Goal: Obtain resource: Download file/media

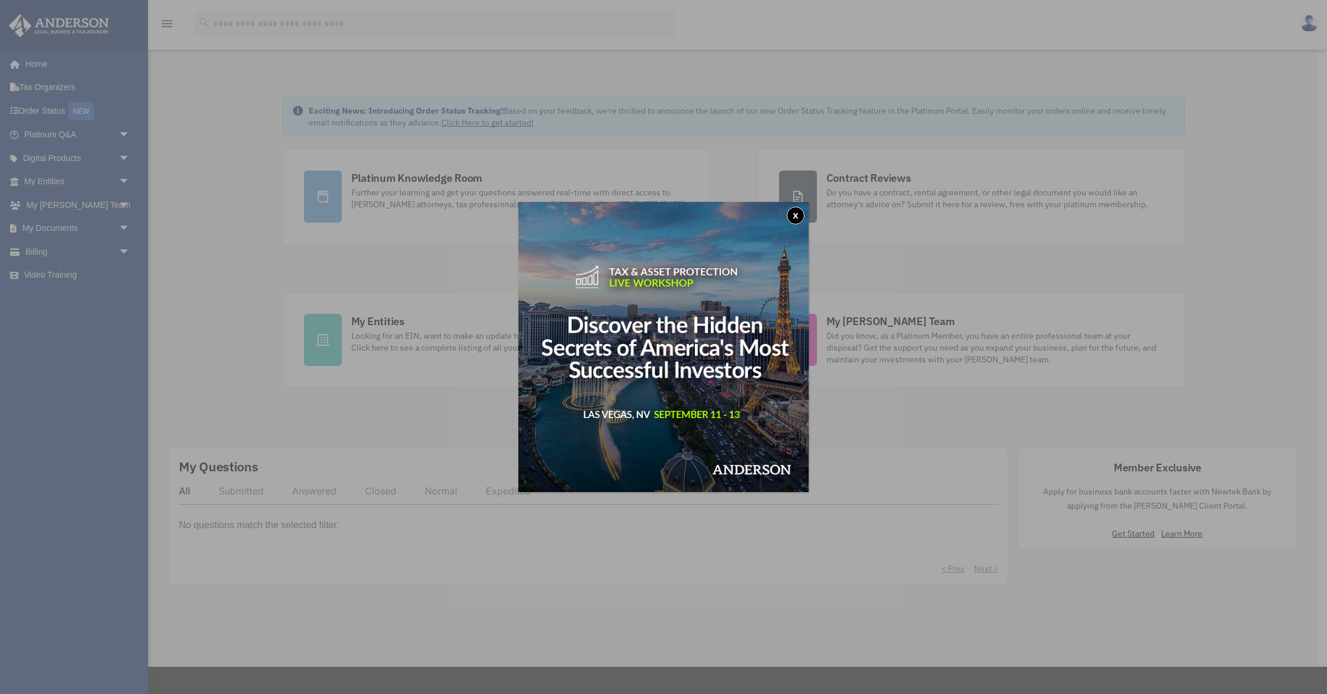
click at [797, 220] on button "x" at bounding box center [796, 216] width 18 height 18
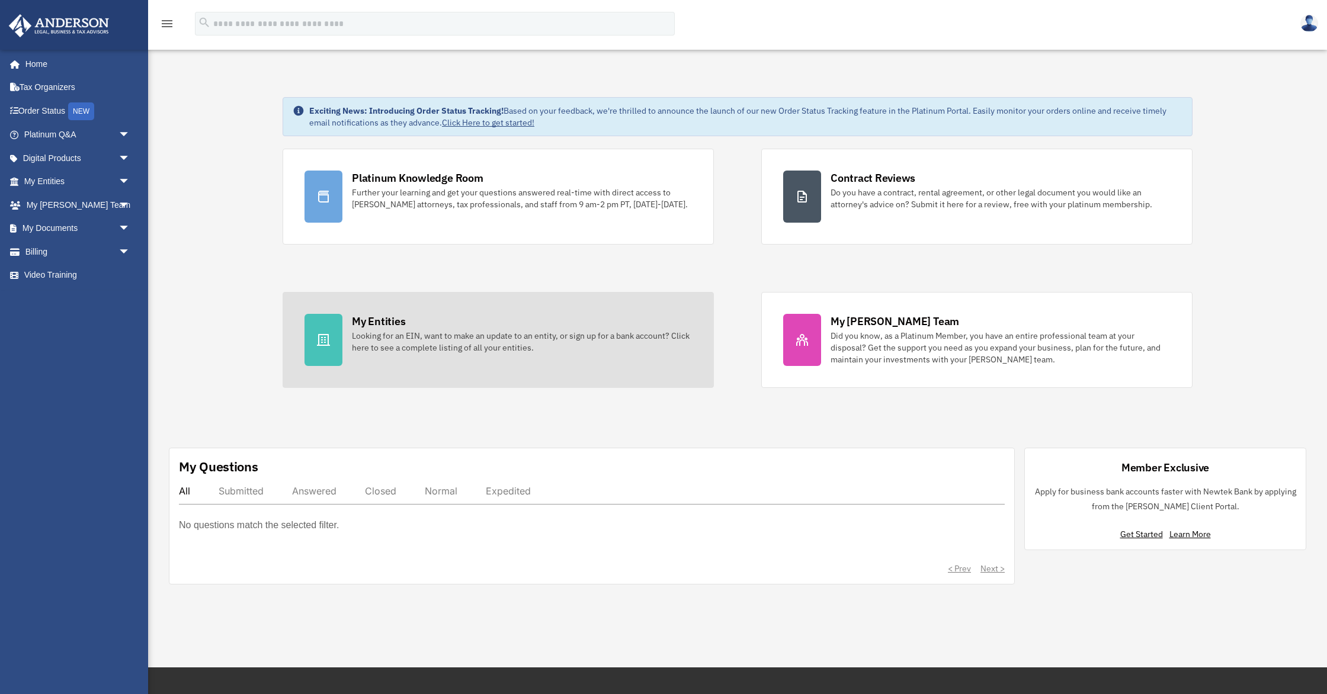
click at [321, 342] on icon at bounding box center [323, 340] width 14 height 14
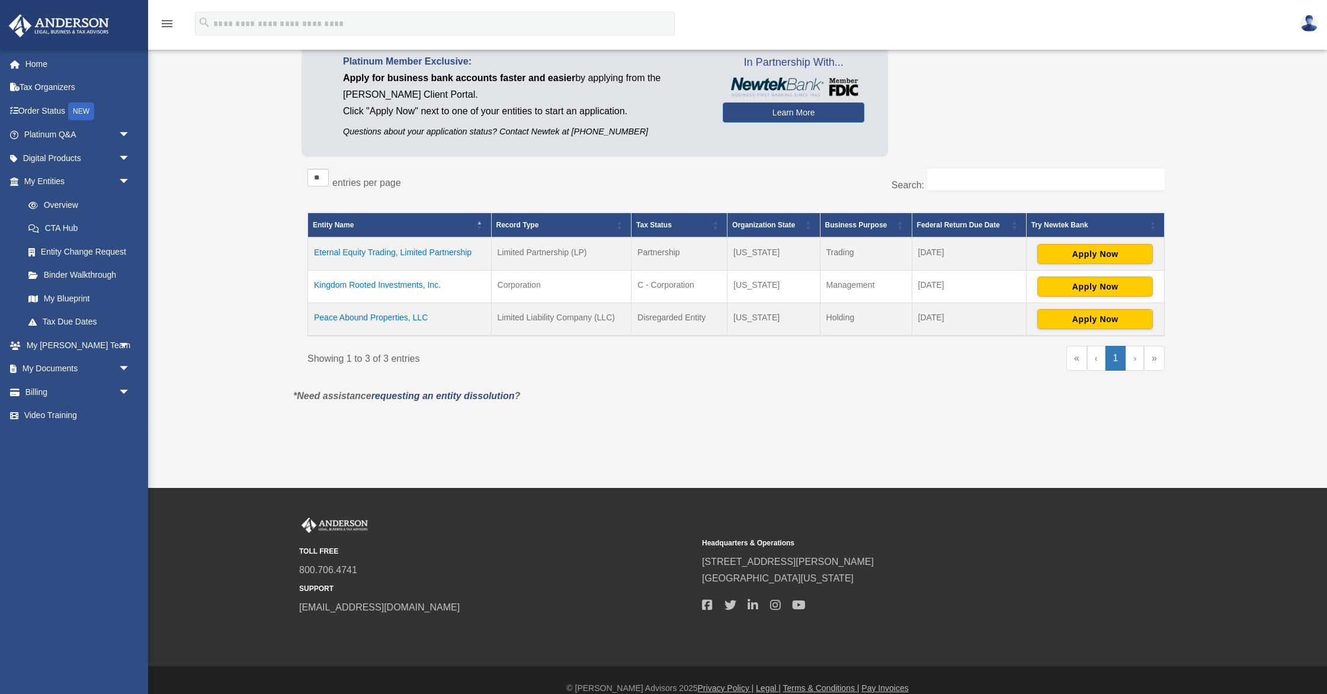
scroll to position [118, 0]
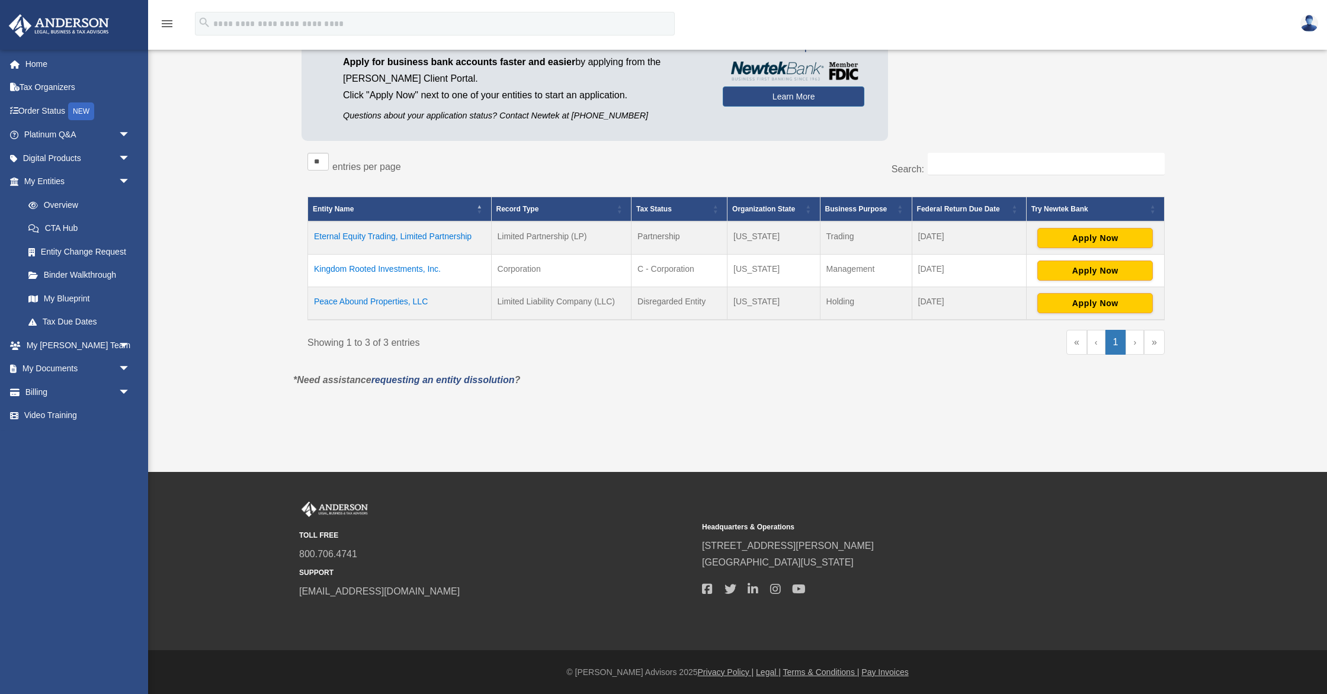
click at [429, 232] on td "Eternal Equity Trading, Limited Partnership" at bounding box center [400, 238] width 184 height 33
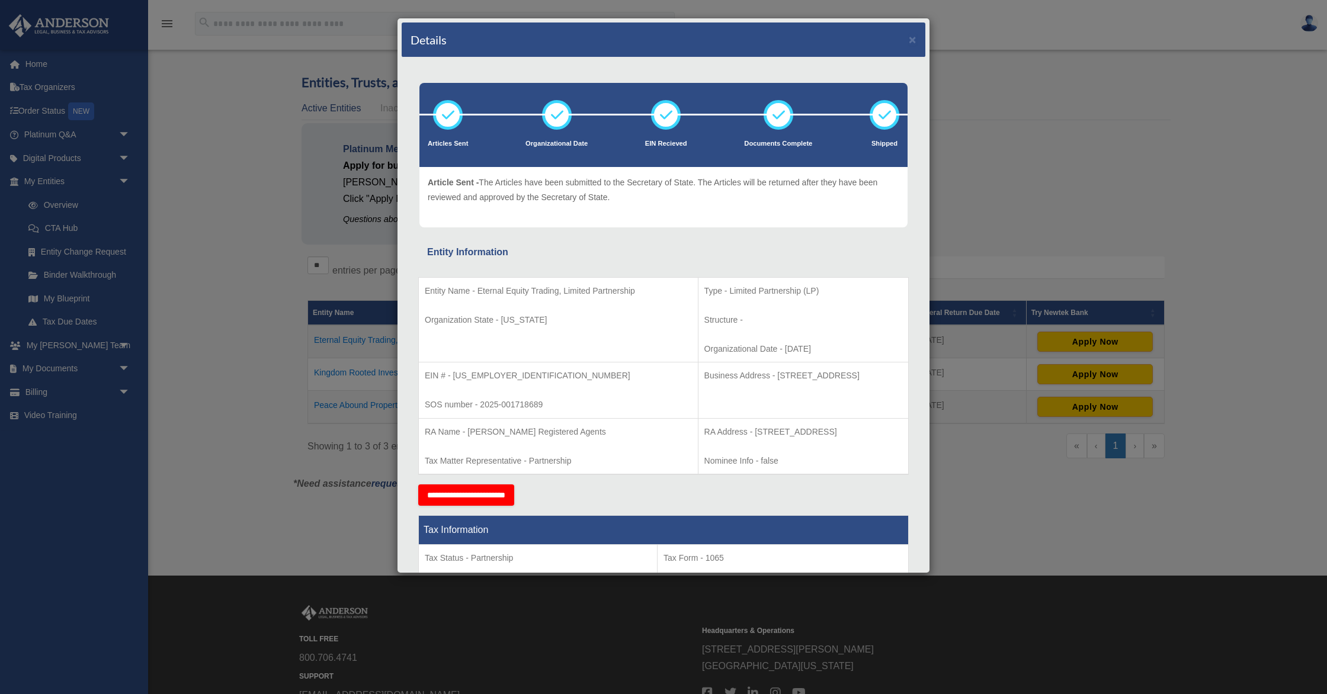
scroll to position [13, 0]
click at [914, 38] on button "×" at bounding box center [913, 39] width 8 height 12
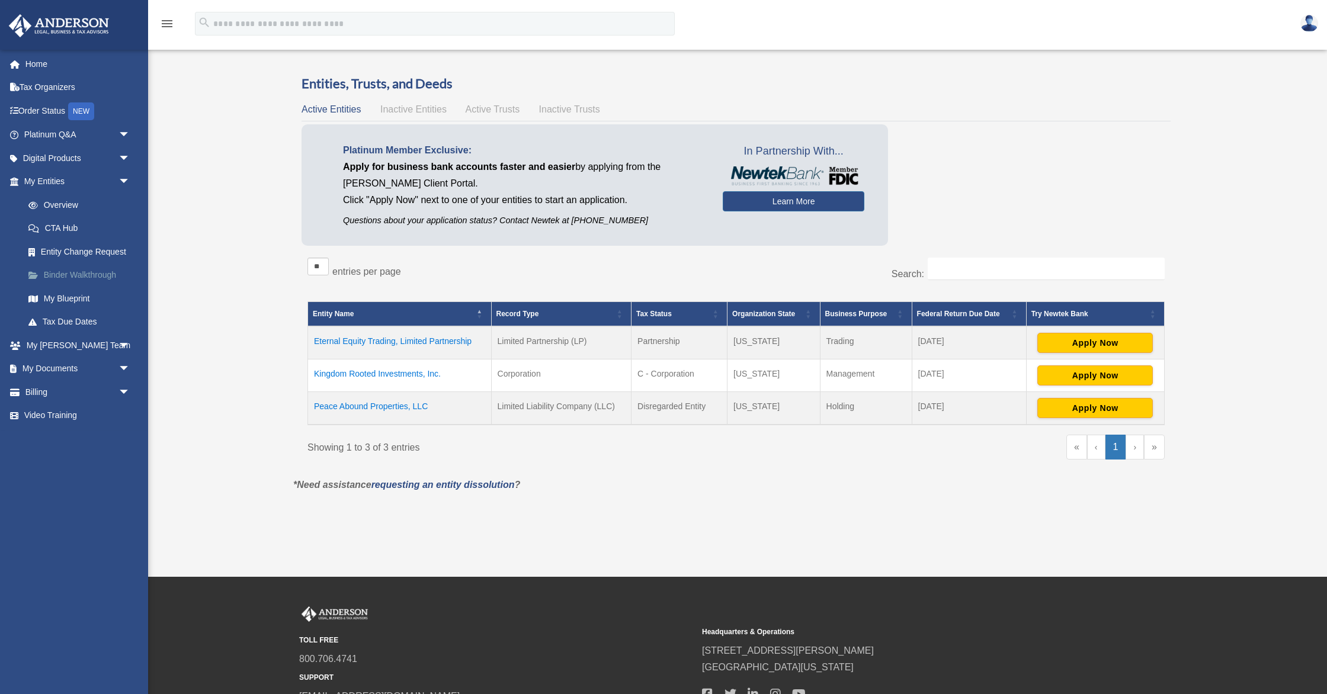
click at [93, 278] on link "Binder Walkthrough" at bounding box center [83, 276] width 132 height 24
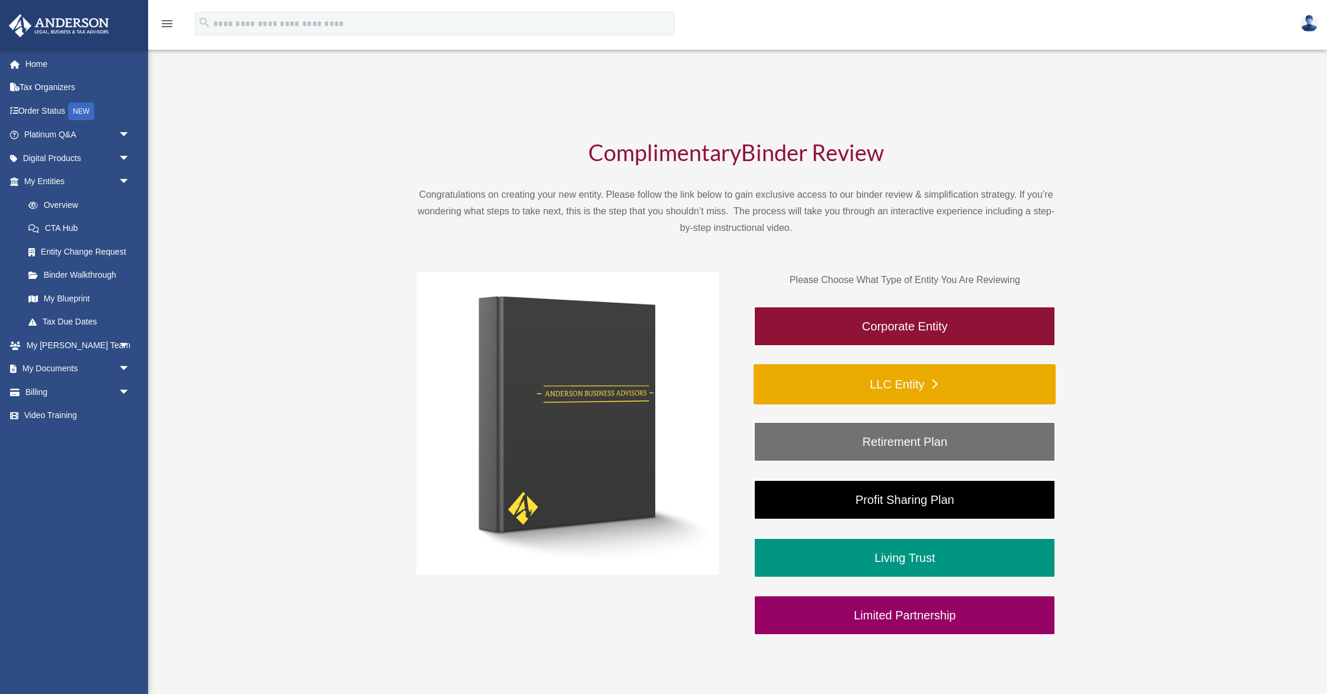
click at [900, 389] on link "LLC Entity" at bounding box center [905, 384] width 302 height 40
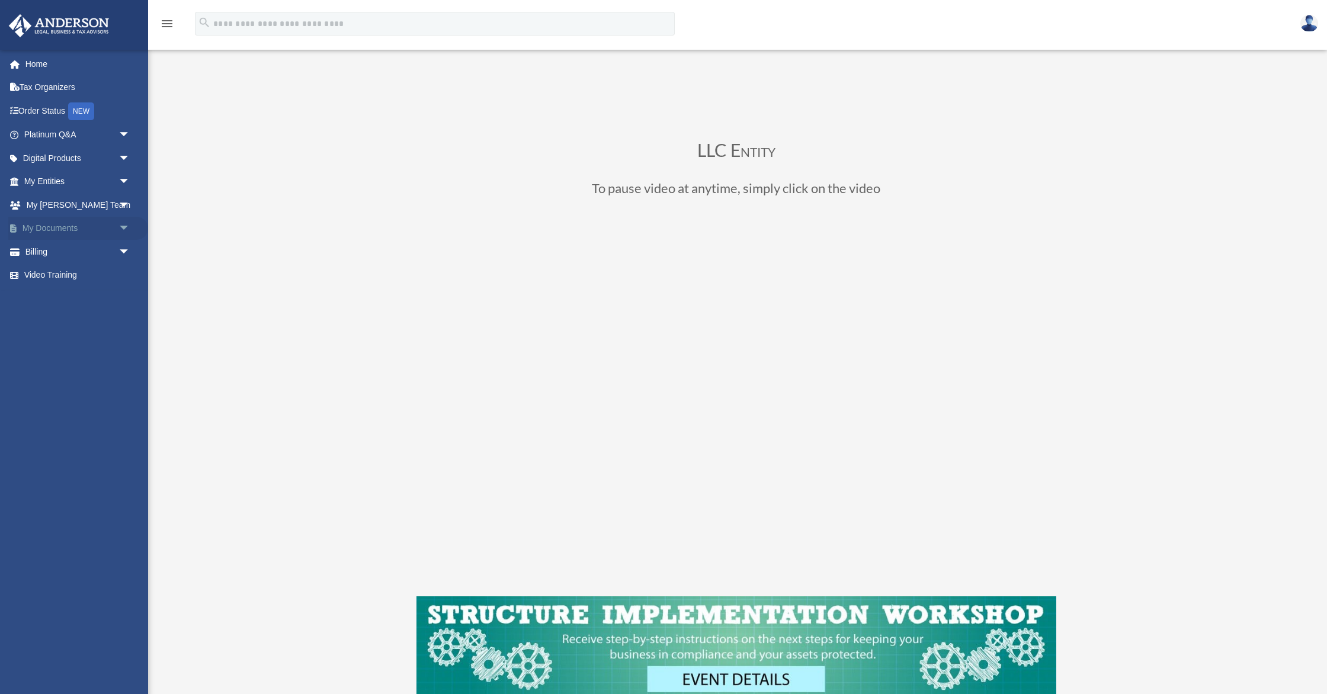
click at [124, 224] on span "arrow_drop_down" at bounding box center [130, 229] width 24 height 24
click at [49, 248] on link "Box" at bounding box center [83, 252] width 132 height 24
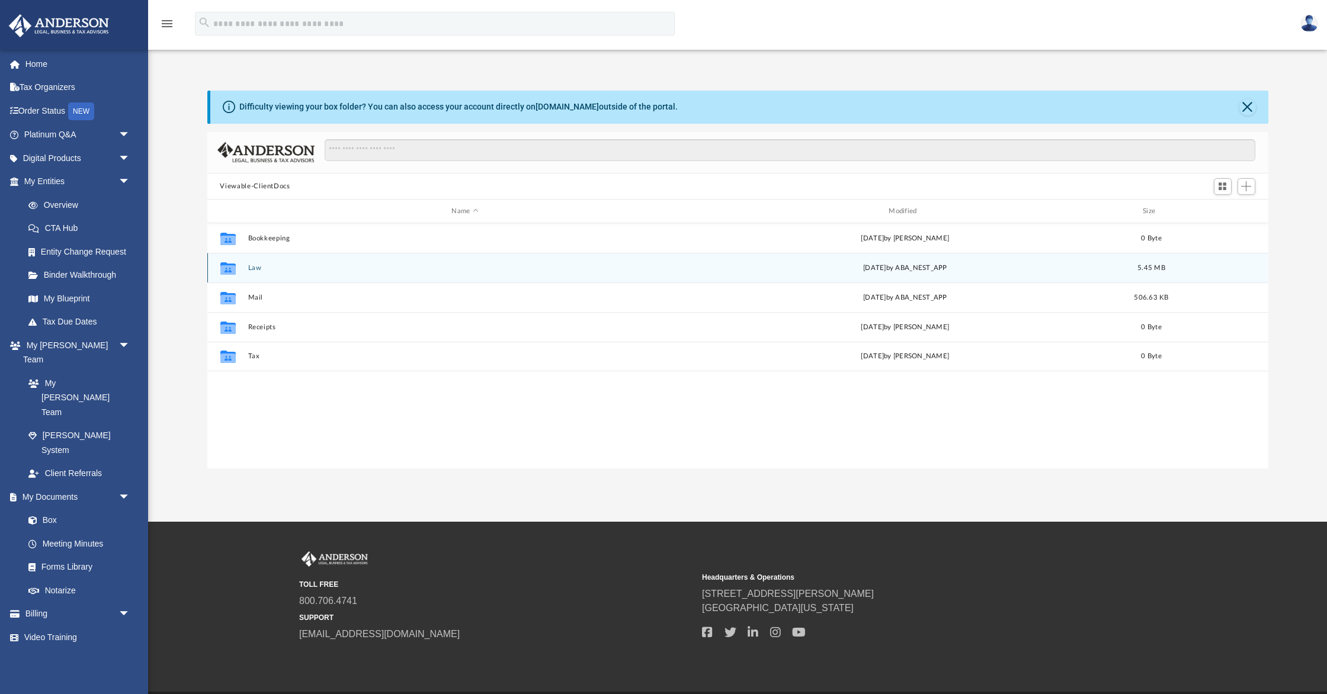
click at [228, 267] on icon "grid" at bounding box center [227, 269] width 15 height 9
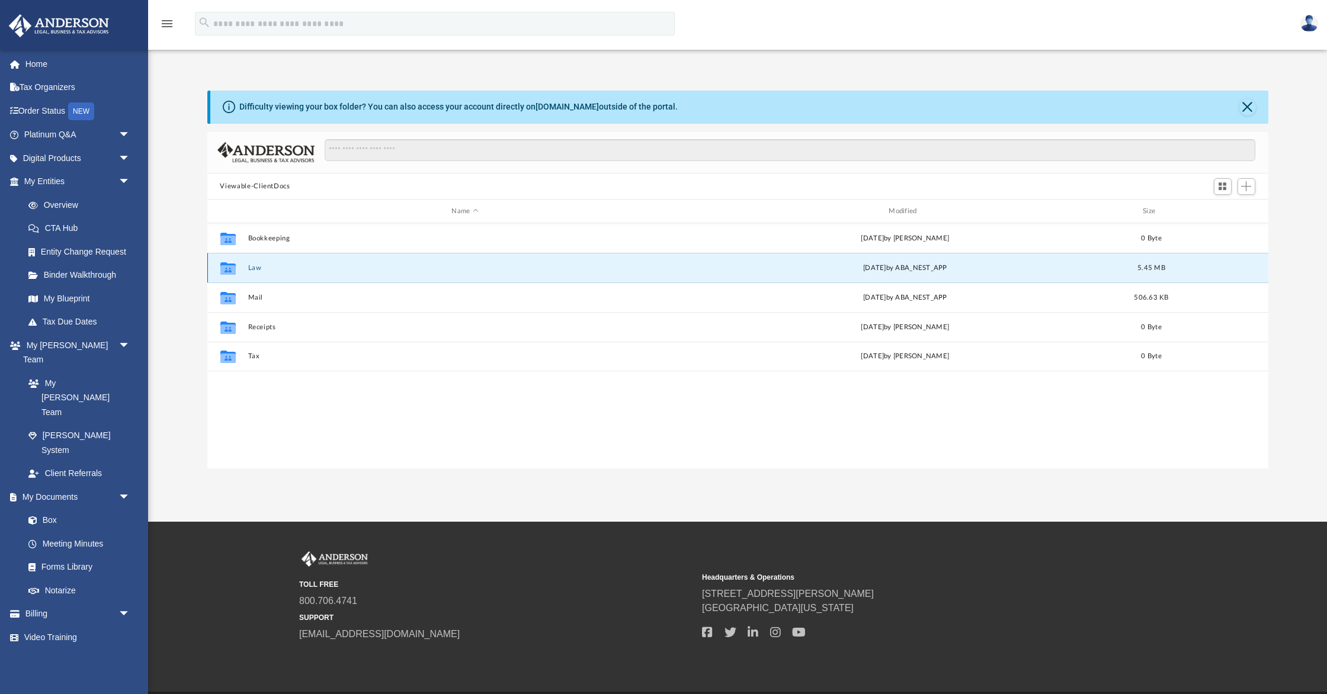
click at [228, 267] on icon "grid" at bounding box center [227, 269] width 15 height 9
click at [312, 274] on div "Collaborated Folder Law Tue Jul 22 2025 by ABA_NEST_APP 5.45 MB" at bounding box center [737, 268] width 1061 height 30
click at [485, 269] on button "Law" at bounding box center [465, 268] width 435 height 8
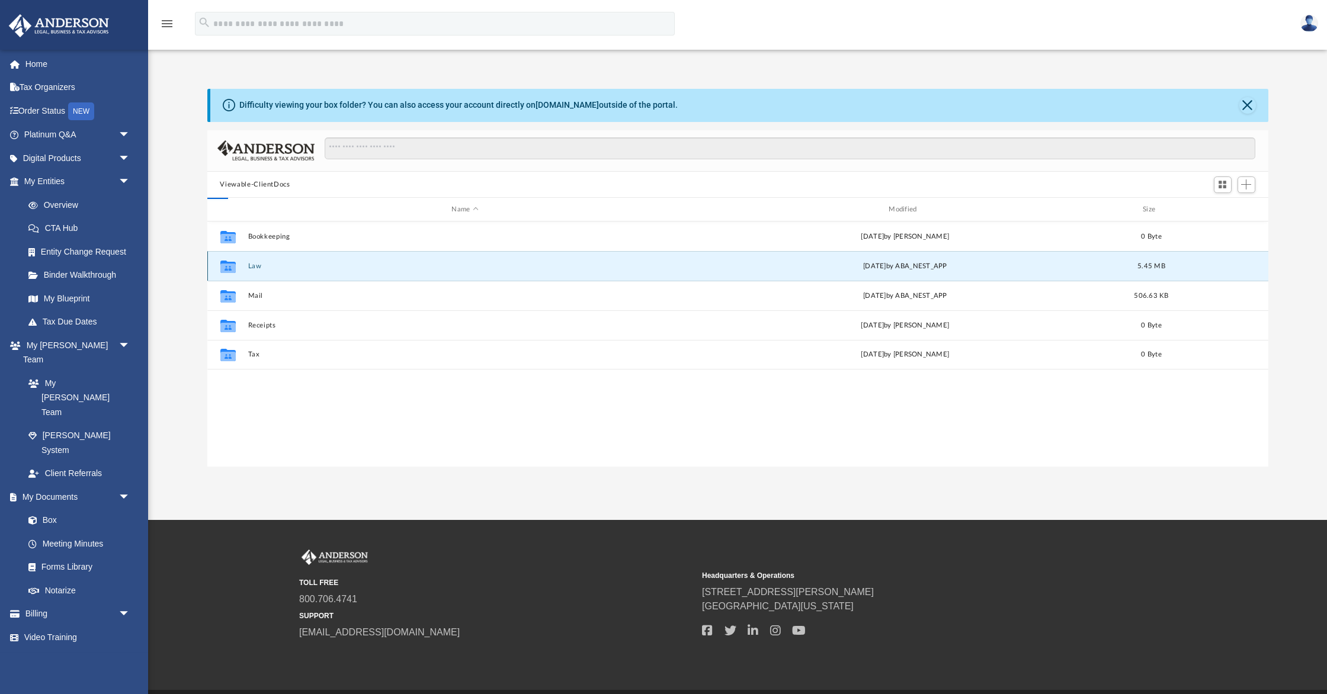
click at [485, 269] on button "Law" at bounding box center [465, 266] width 435 height 8
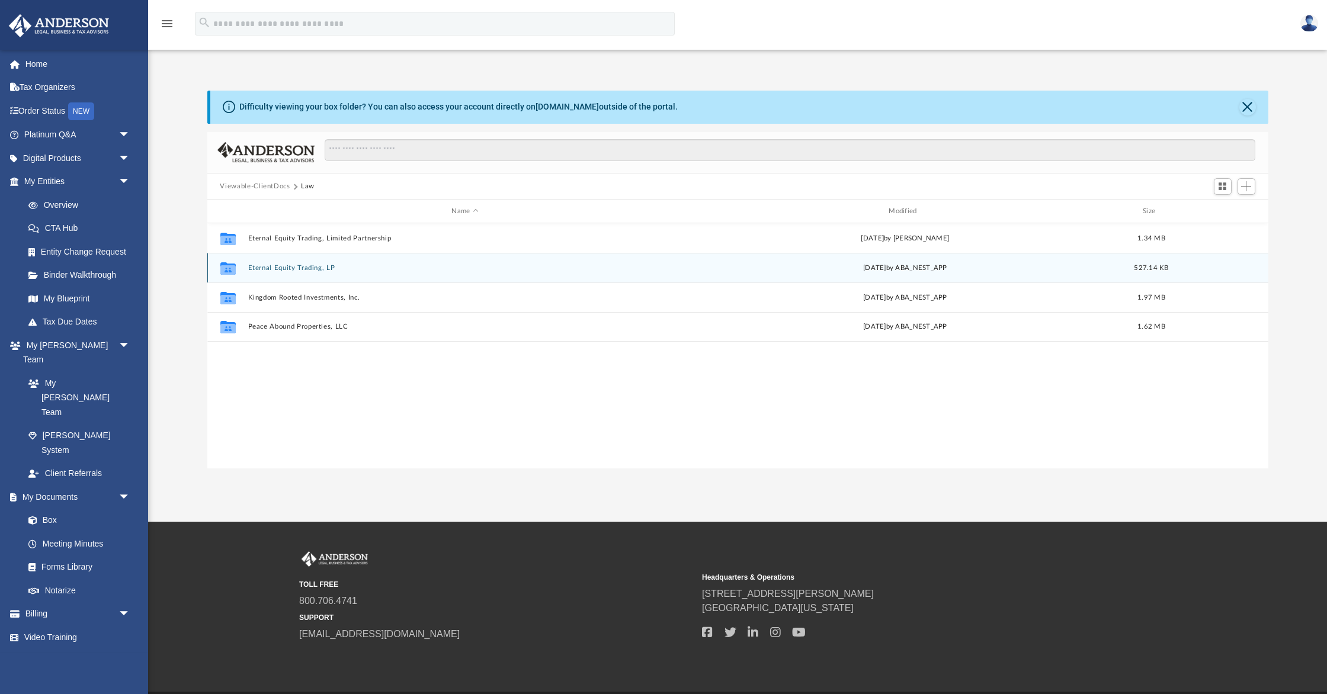
click at [512, 272] on div "Collaborated Folder Eternal Equity Trading, LP [DATE] by ABA_NEST_APP 527.14 KB" at bounding box center [737, 268] width 1061 height 30
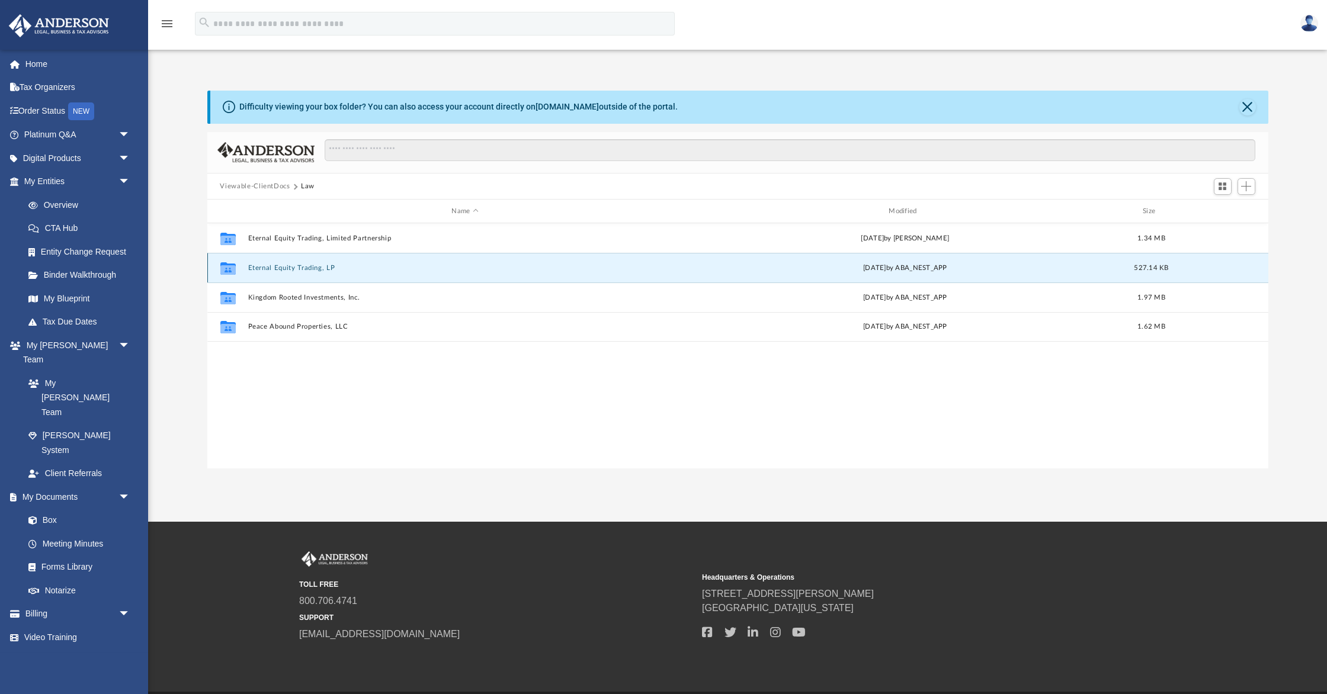
click at [512, 272] on div "Collaborated Folder Eternal Equity Trading, LP [DATE] by ABA_NEST_APP 527.14 KB" at bounding box center [737, 268] width 1061 height 30
click at [229, 271] on icon "grid" at bounding box center [227, 268] width 15 height 12
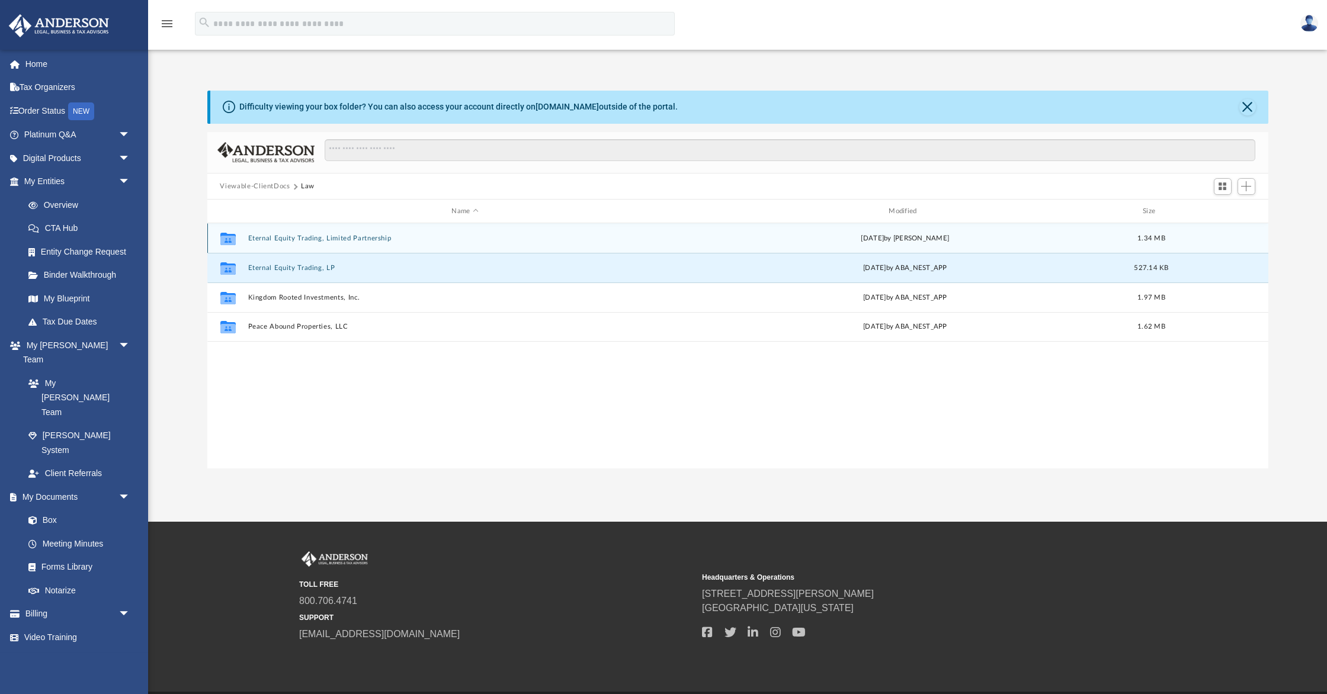
click at [286, 233] on div "Collaborated Folder Eternal Equity Trading, Limited Partnership Thu Jul 10 2025…" at bounding box center [737, 238] width 1061 height 30
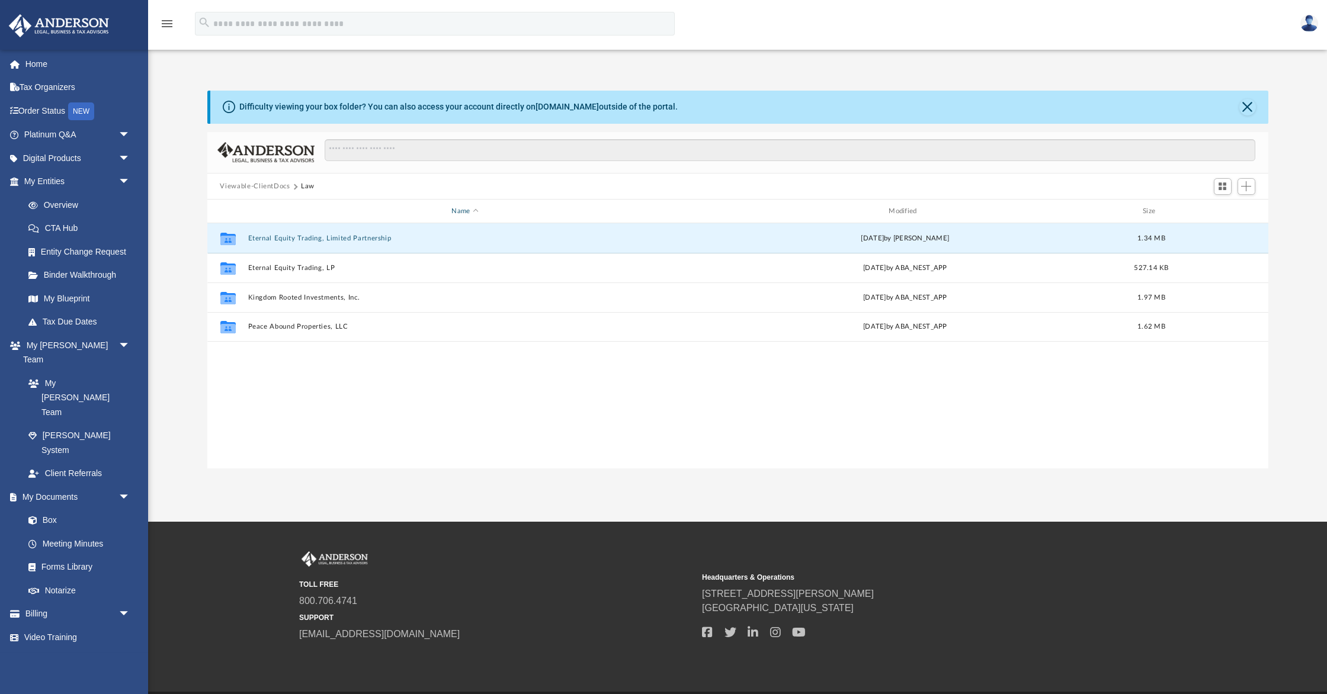
click at [287, 208] on div "Name" at bounding box center [464, 211] width 435 height 11
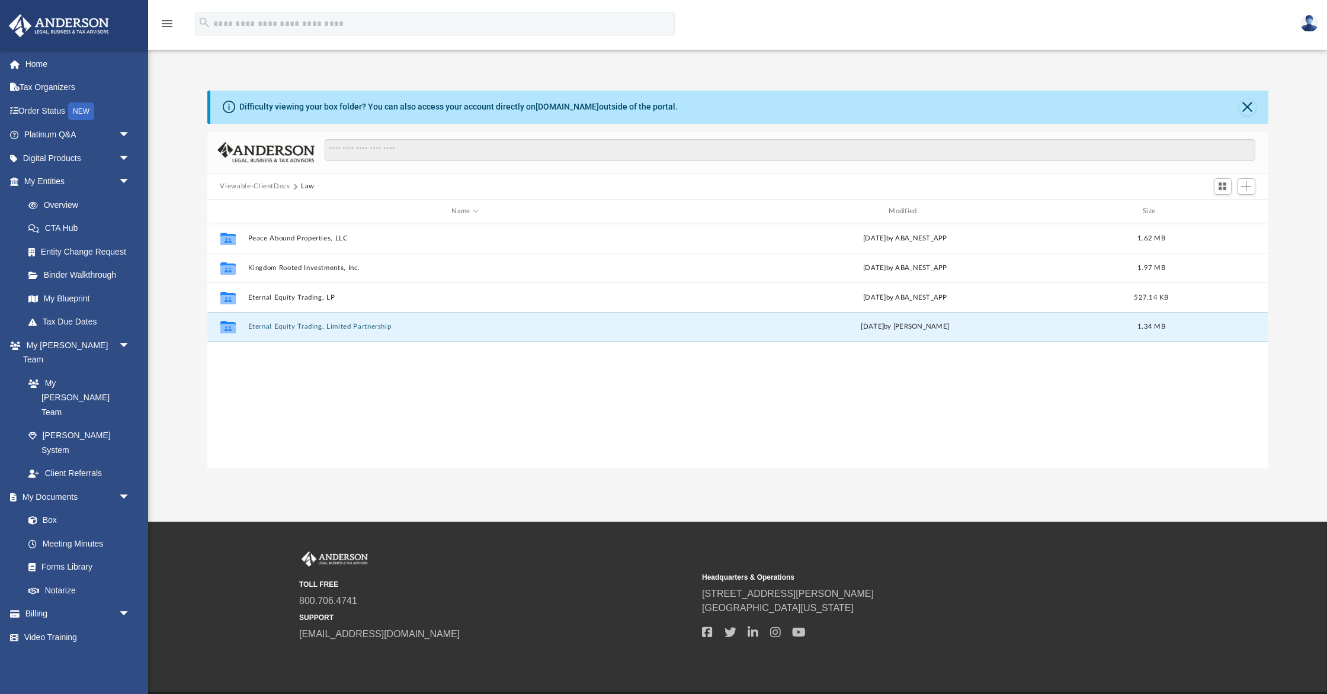
click at [401, 367] on div "Collaborated Folder Peace Abound Properties, LLC Tue Jul 1 2025 by ABA_NEST_APP…" at bounding box center [737, 346] width 1061 height 246
click at [123, 159] on span "arrow_drop_down" at bounding box center [130, 158] width 24 height 24
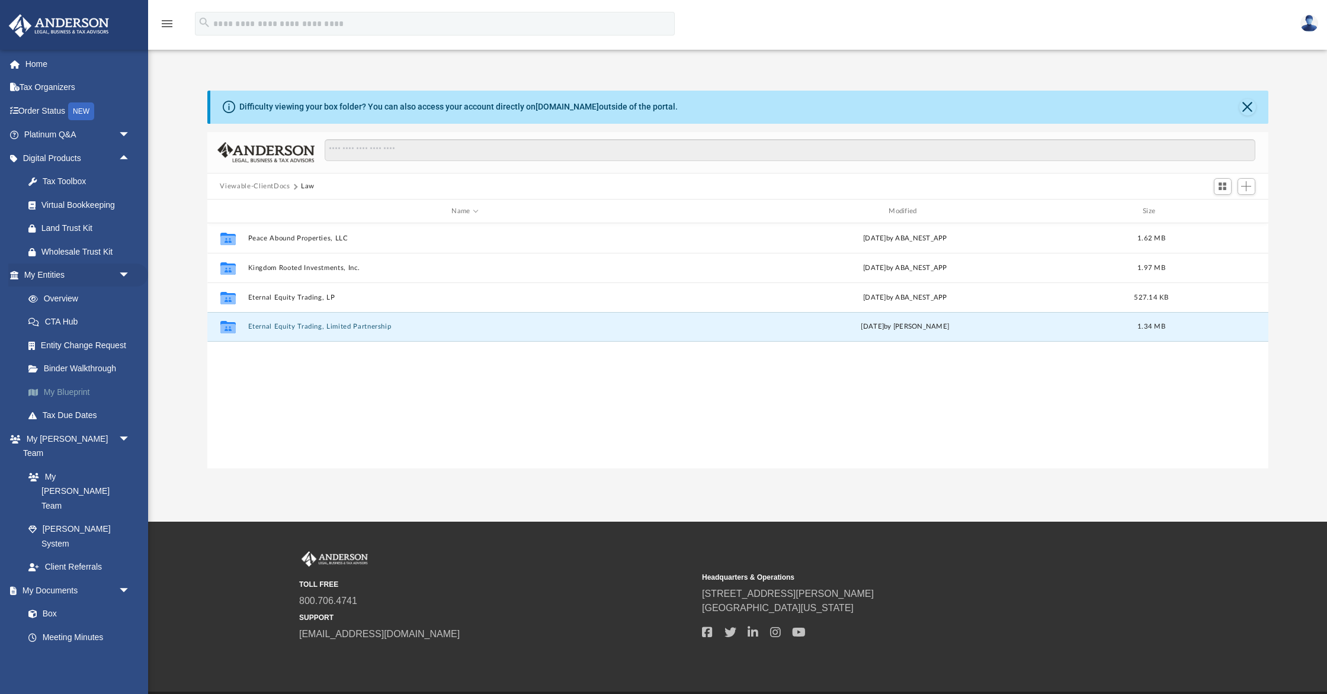
click at [80, 389] on link "My Blueprint" at bounding box center [83, 392] width 132 height 24
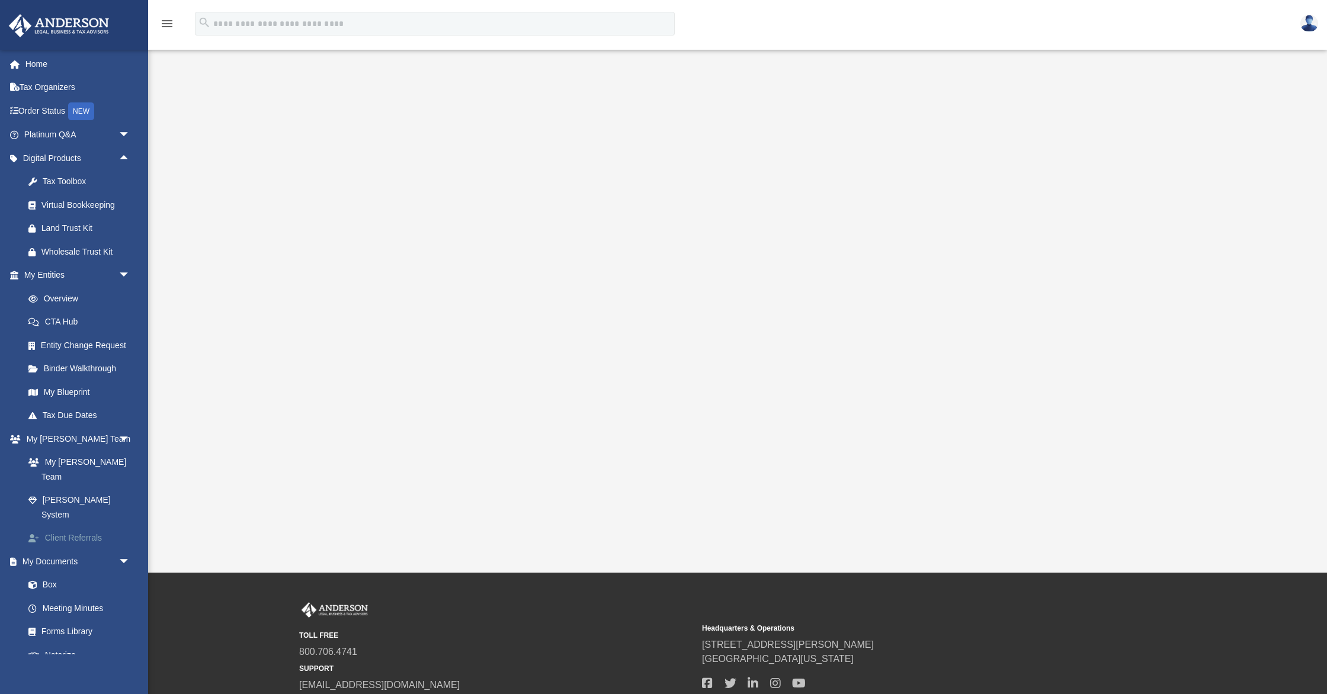
scroll to position [33, 0]
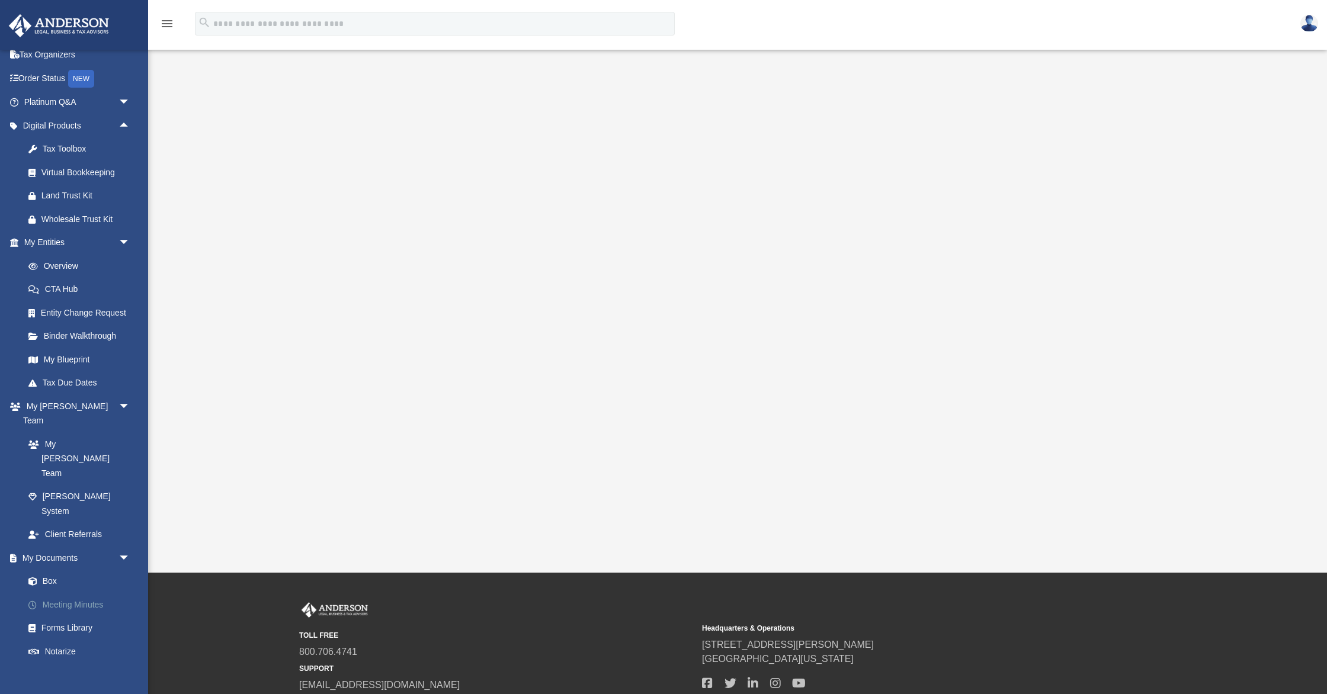
click at [88, 593] on link "Meeting Minutes" at bounding box center [83, 605] width 132 height 24
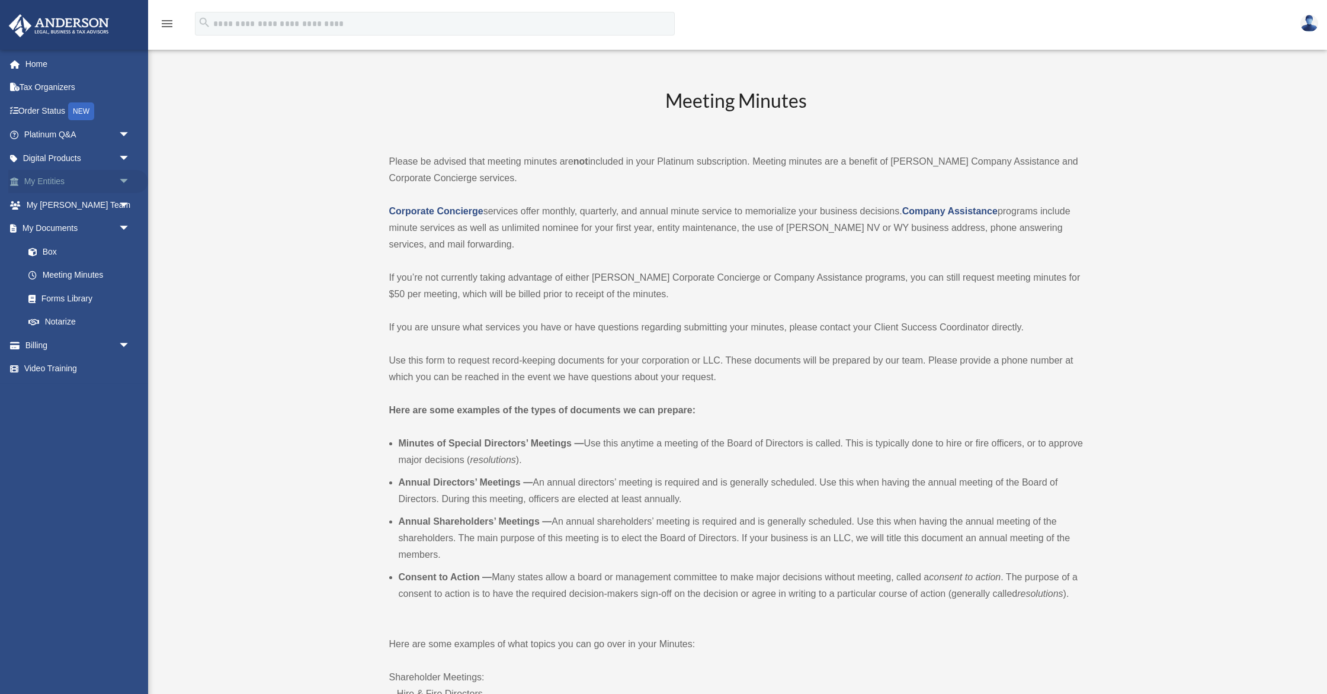
click at [128, 178] on span "arrow_drop_down" at bounding box center [130, 182] width 24 height 24
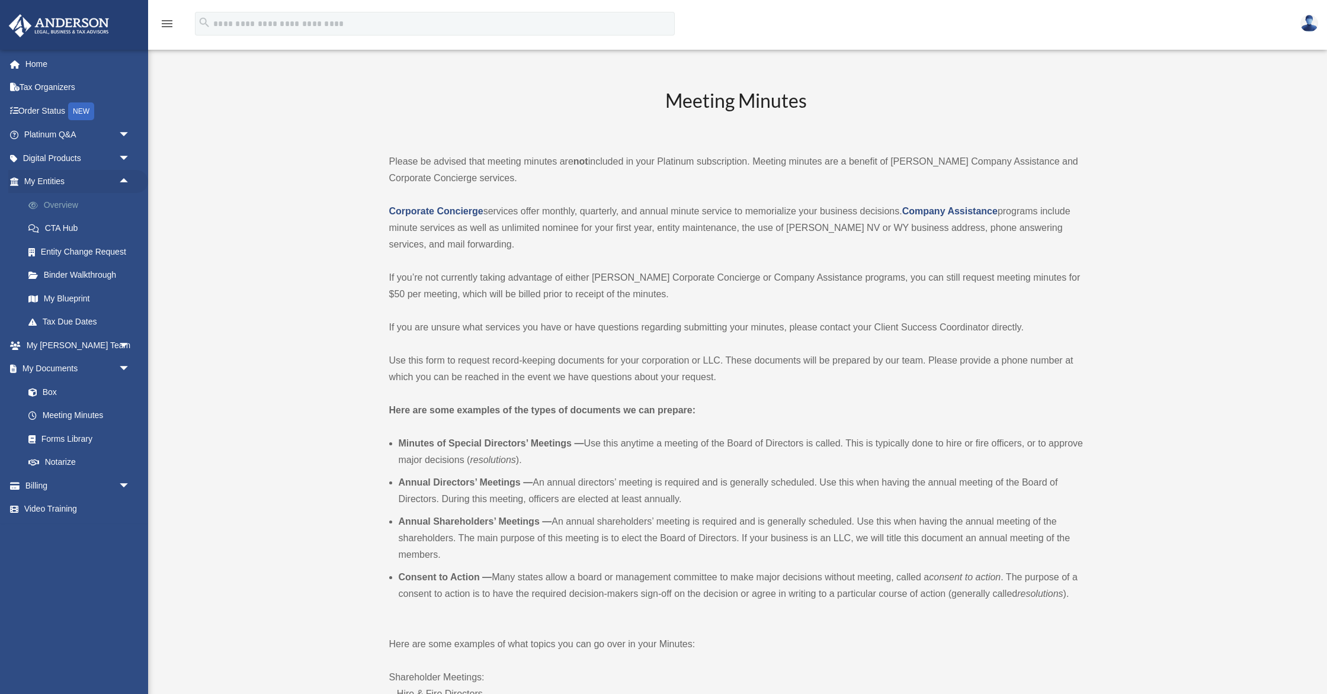
click at [76, 206] on link "Overview" at bounding box center [83, 205] width 132 height 24
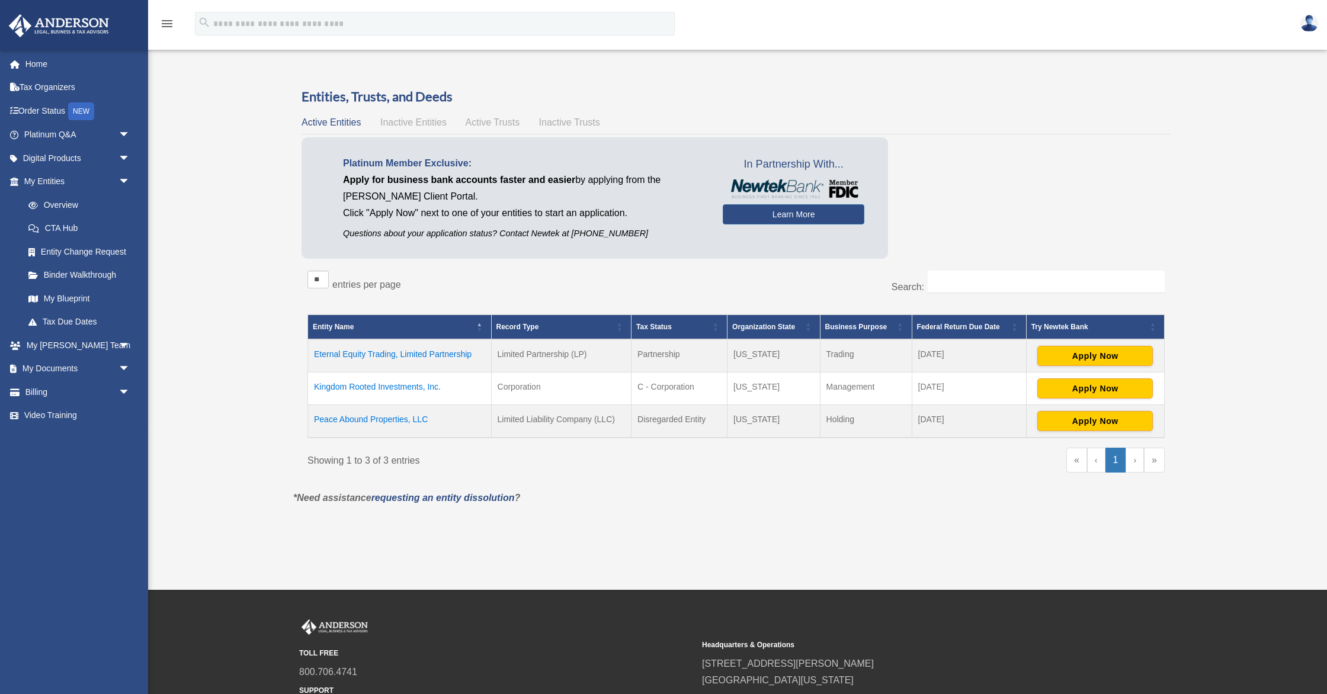
click at [454, 351] on td "Eternal Equity Trading, Limited Partnership" at bounding box center [400, 355] width 184 height 33
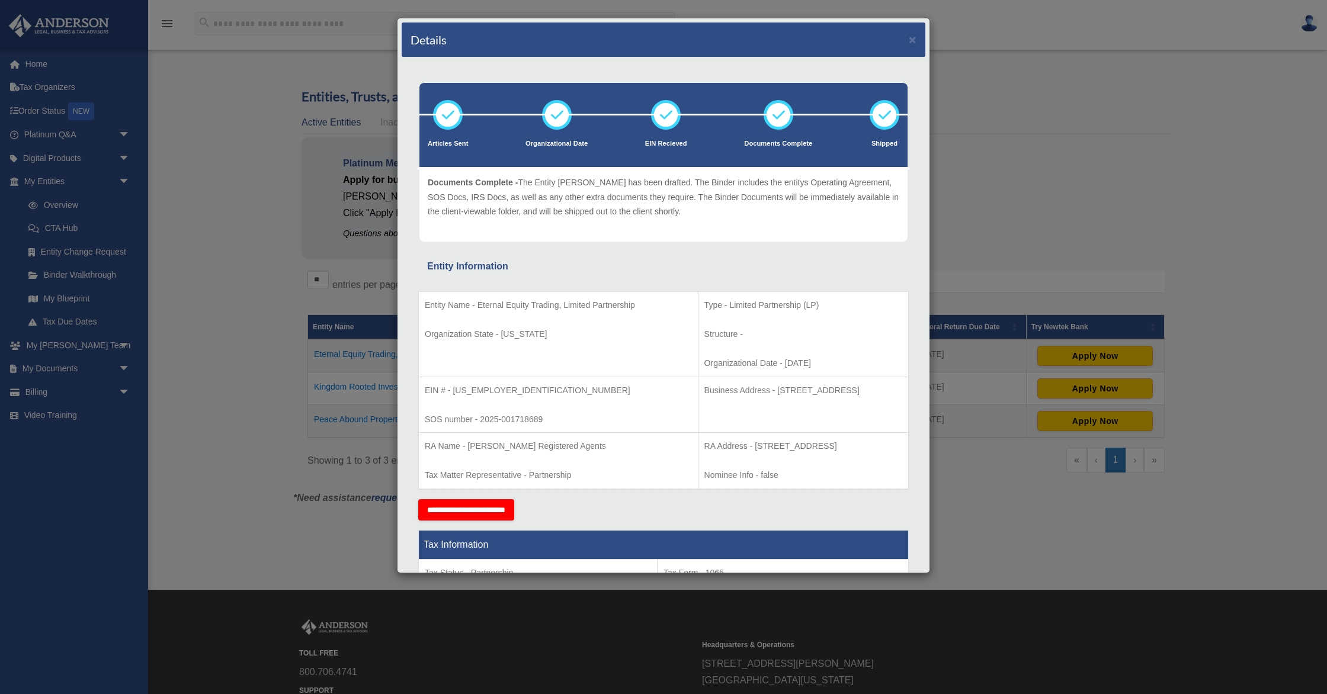
click at [781, 116] on icon at bounding box center [779, 115] width 36 height 36
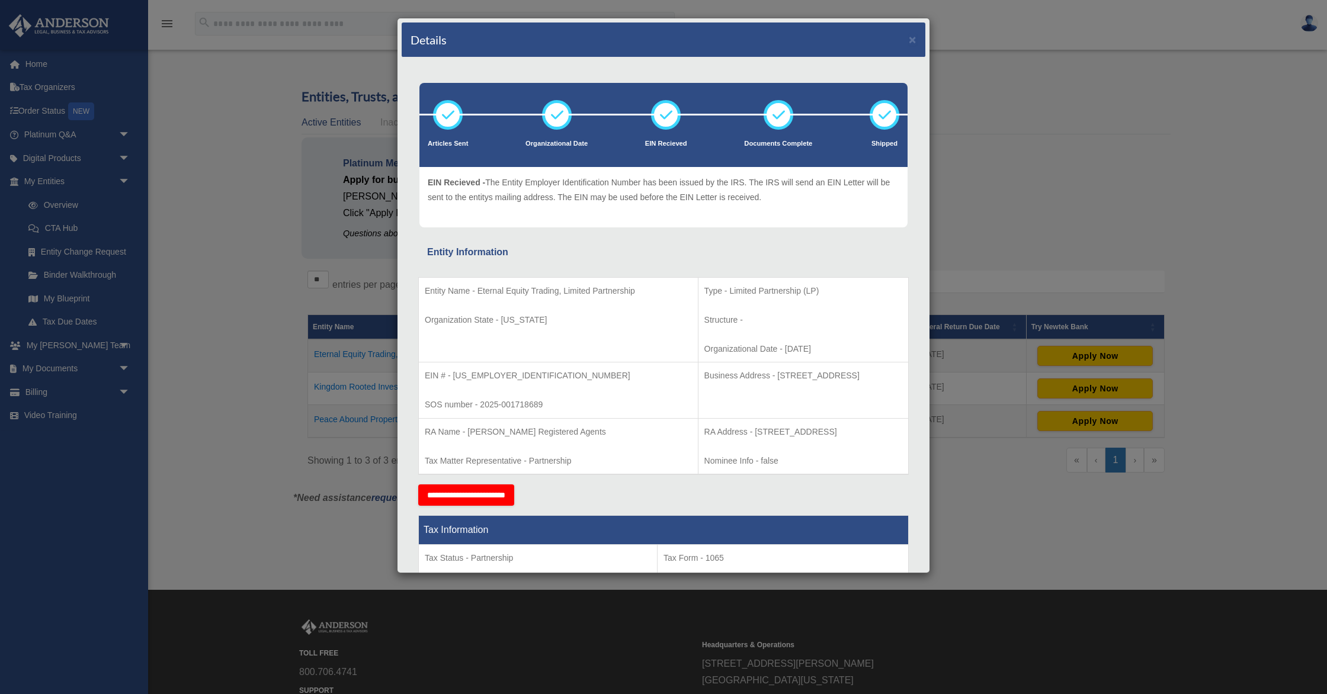
click at [226, 157] on div "Details × Articles Sent Organizational Date" at bounding box center [663, 347] width 1327 height 694
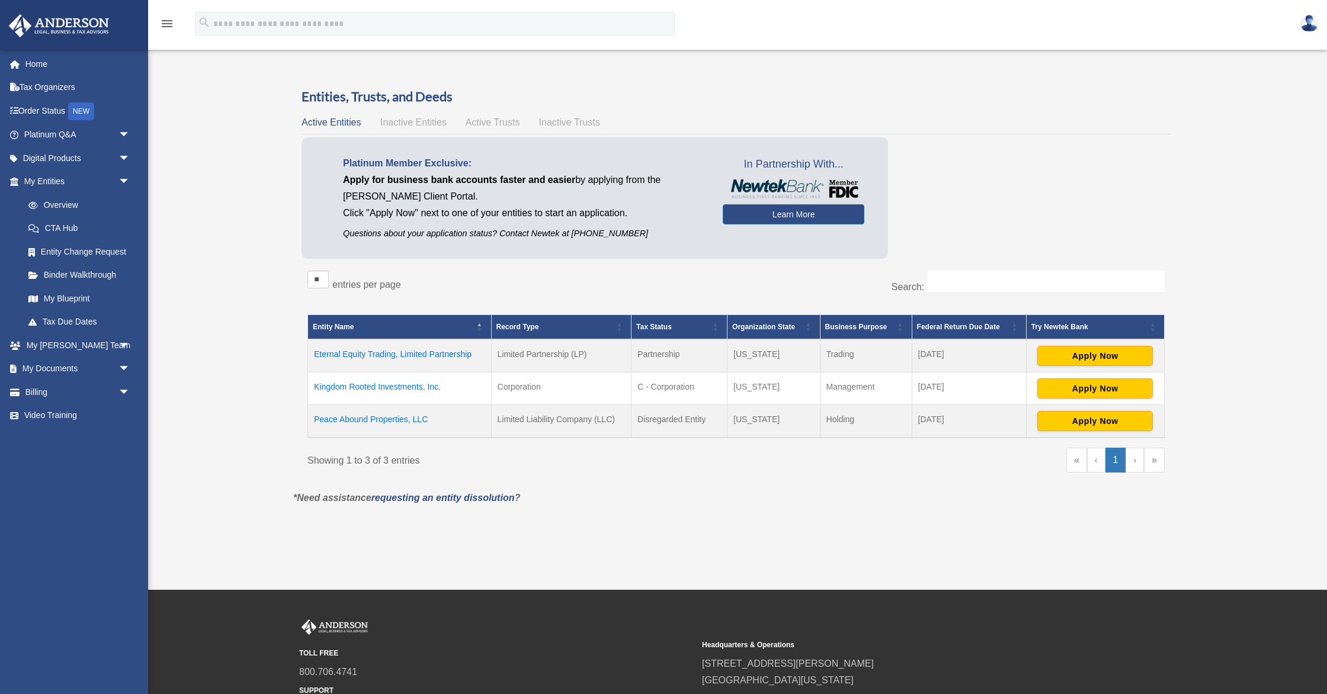
click at [173, 21] on icon "menu" at bounding box center [167, 24] width 14 height 14
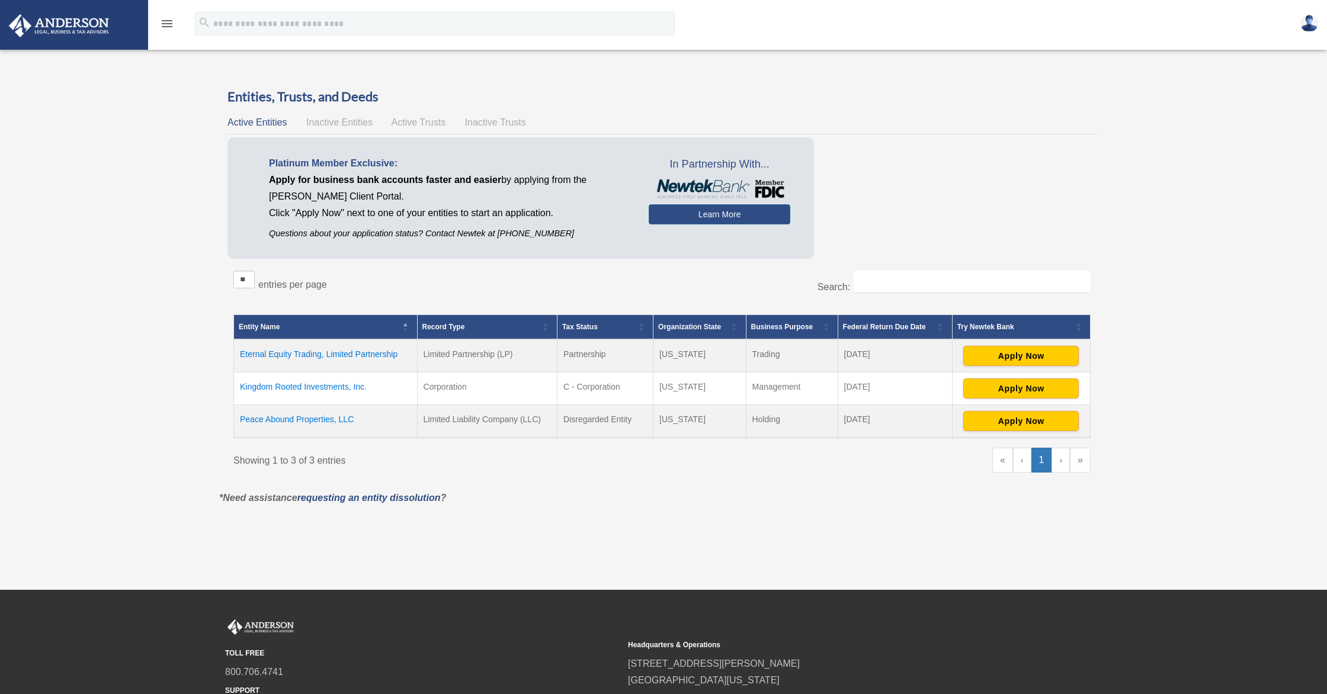
click at [173, 21] on icon "menu" at bounding box center [167, 24] width 14 height 14
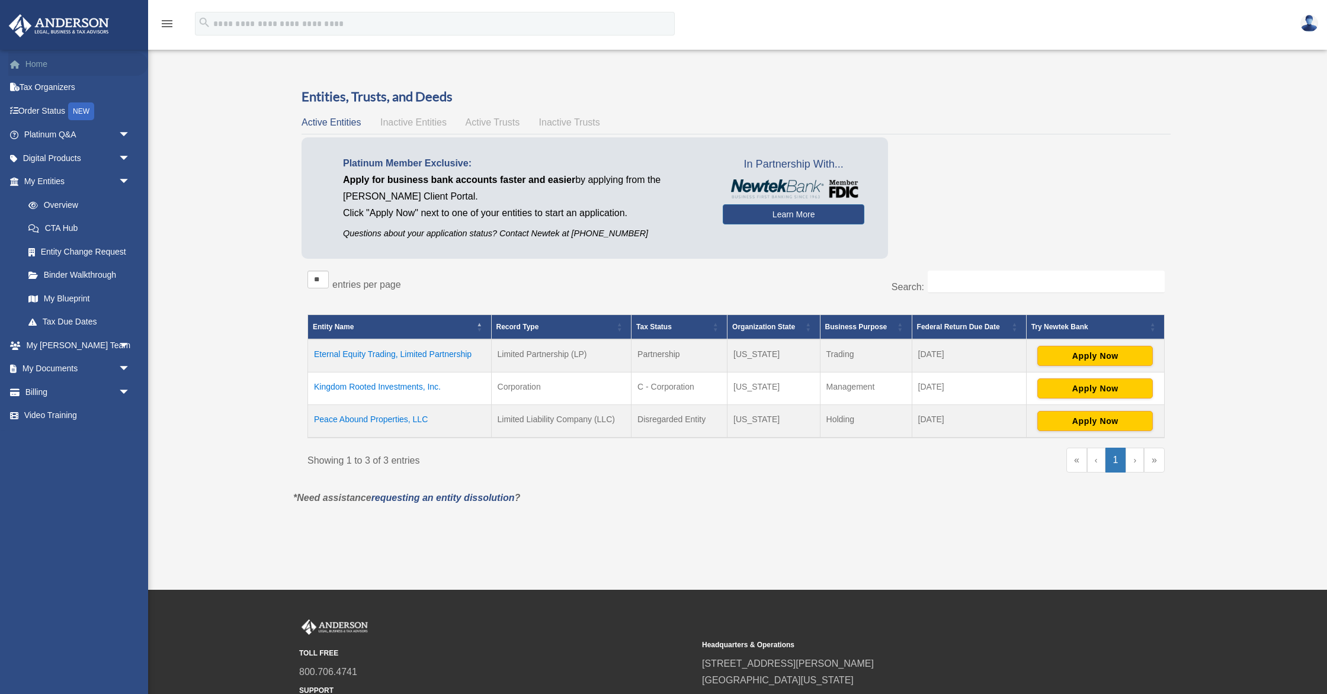
click at [47, 63] on link "Home" at bounding box center [78, 64] width 140 height 24
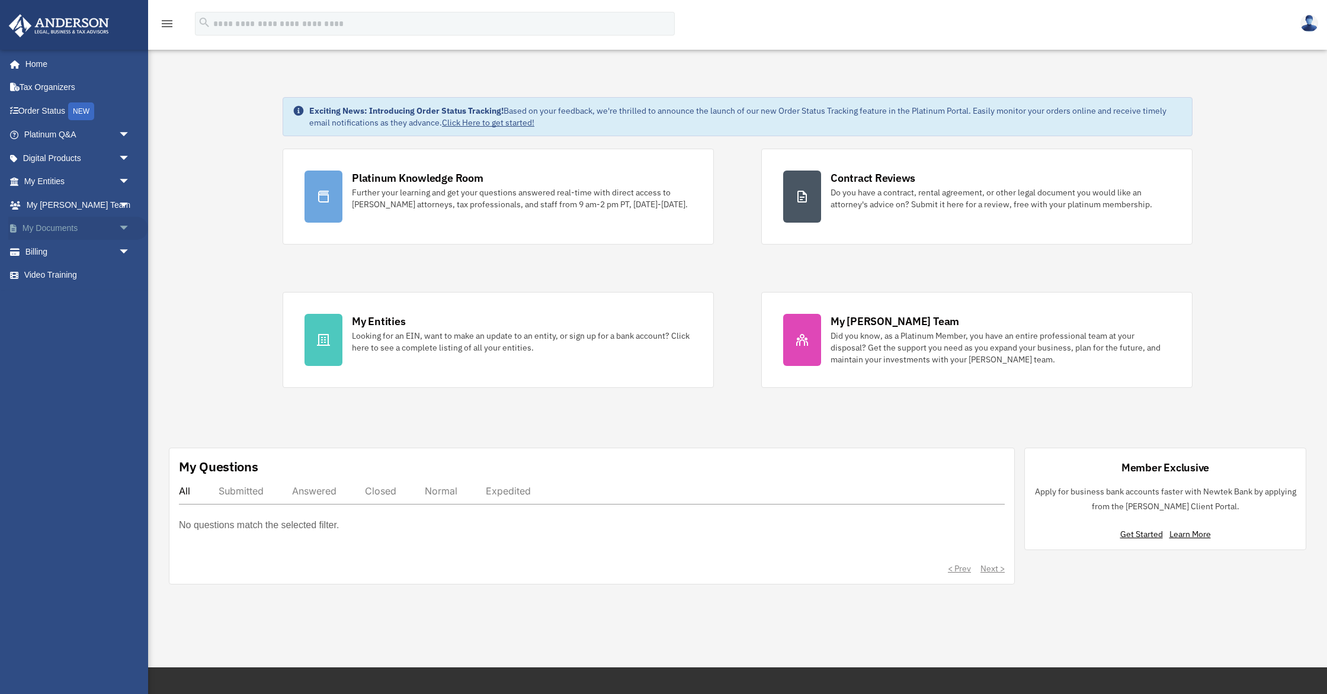
click at [130, 229] on span "arrow_drop_down" at bounding box center [130, 229] width 24 height 24
click at [77, 299] on link "Forms Library" at bounding box center [83, 299] width 132 height 24
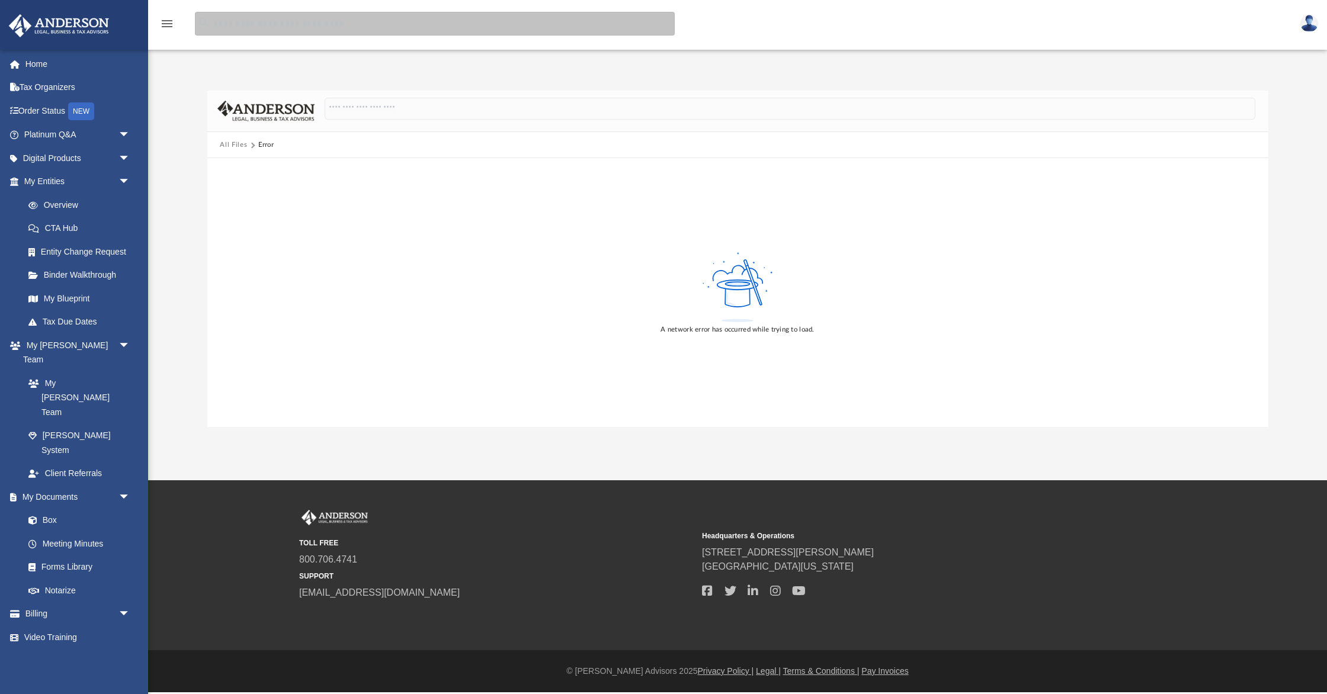
click at [239, 26] on input "search" at bounding box center [435, 24] width 480 height 24
type input "**********"
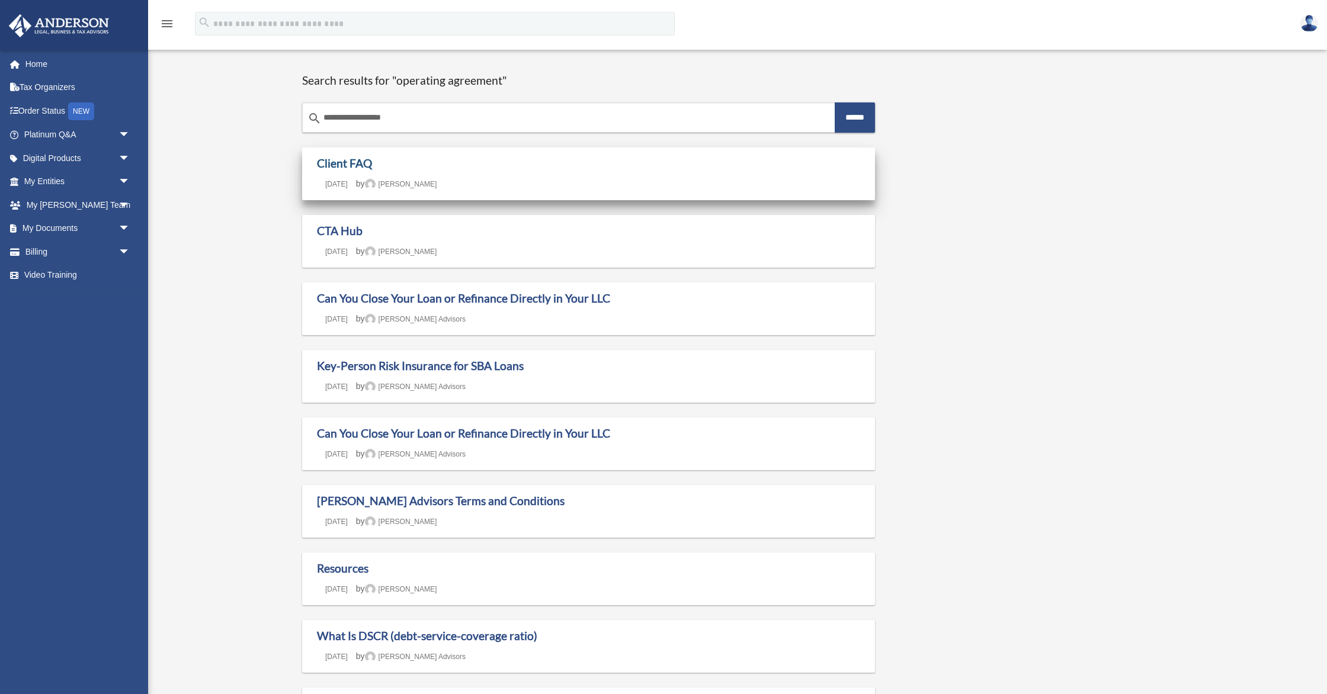
click at [341, 162] on link "Client FAQ" at bounding box center [344, 163] width 55 height 14
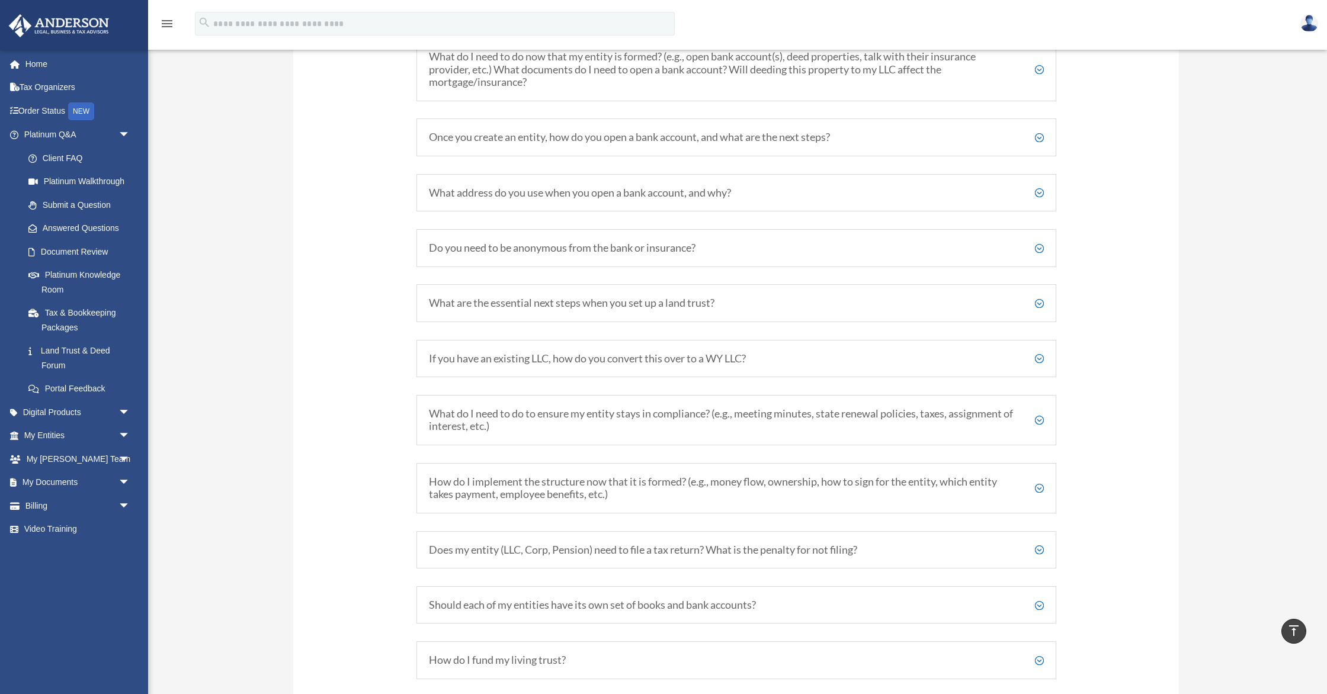
scroll to position [1466, 0]
click at [1039, 249] on h5 "Do you need to be anonymous from the bank or insurance?" at bounding box center [736, 250] width 615 height 13
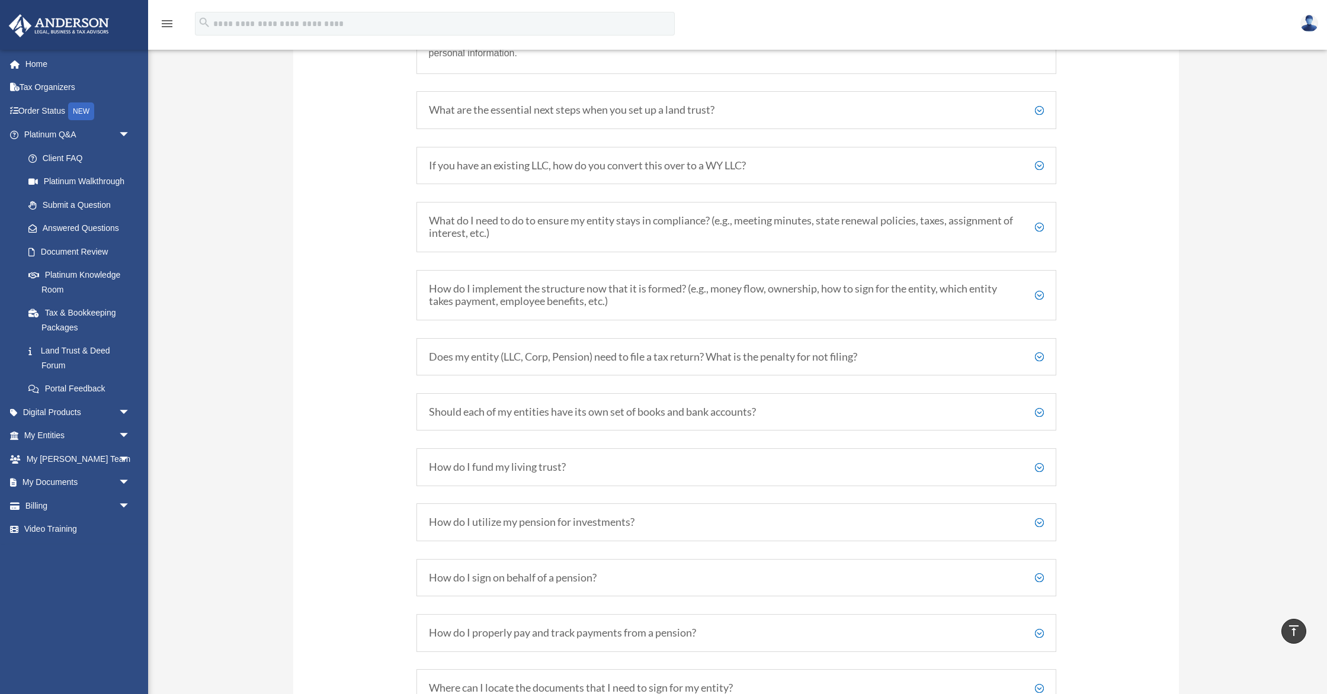
scroll to position [1839, 0]
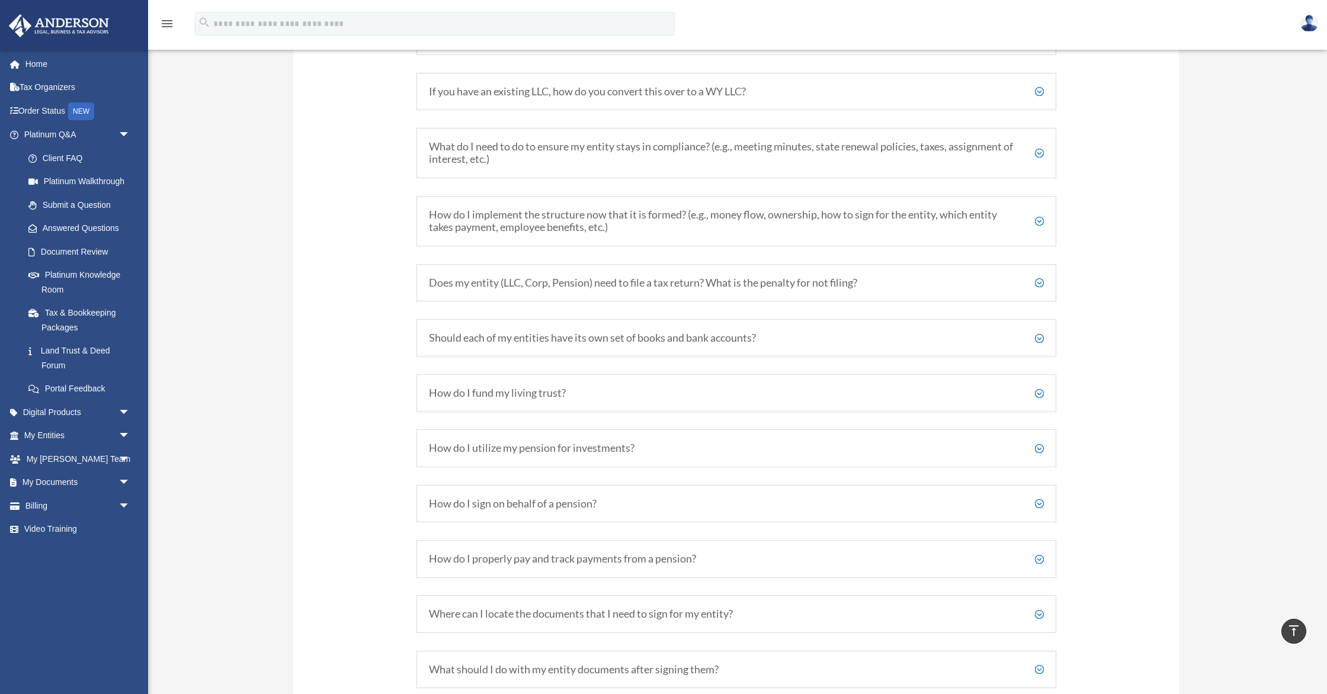
click at [1040, 392] on h5 "How do I fund my living trust?" at bounding box center [736, 393] width 615 height 13
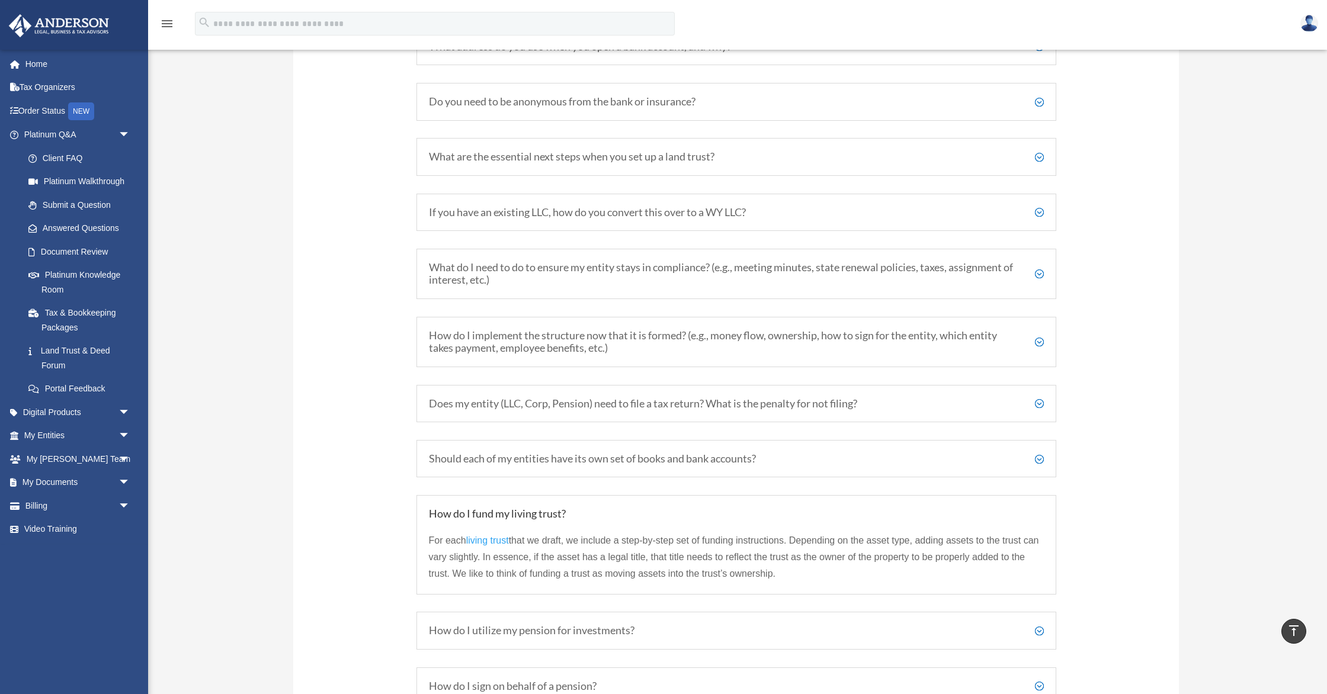
scroll to position [1622, 0]
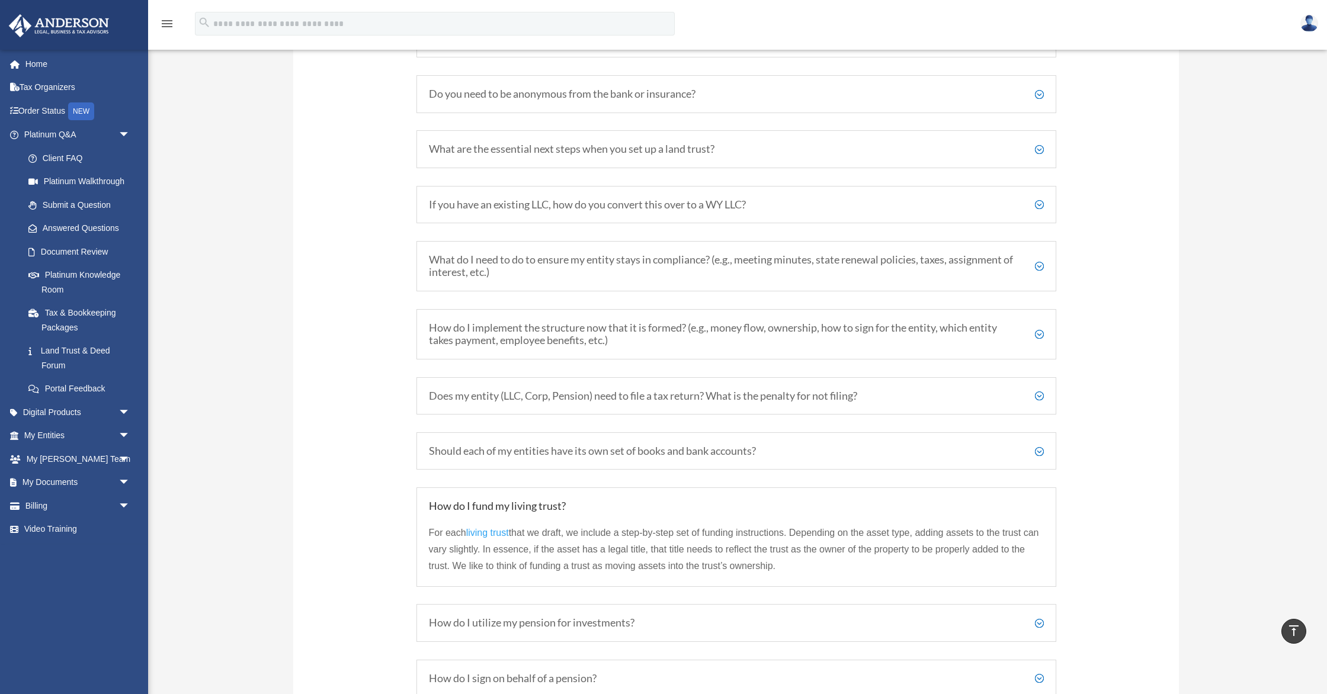
click at [1041, 334] on h5 "How do I implement the structure now that it is formed? (e.g., money flow, owne…" at bounding box center [736, 334] width 615 height 25
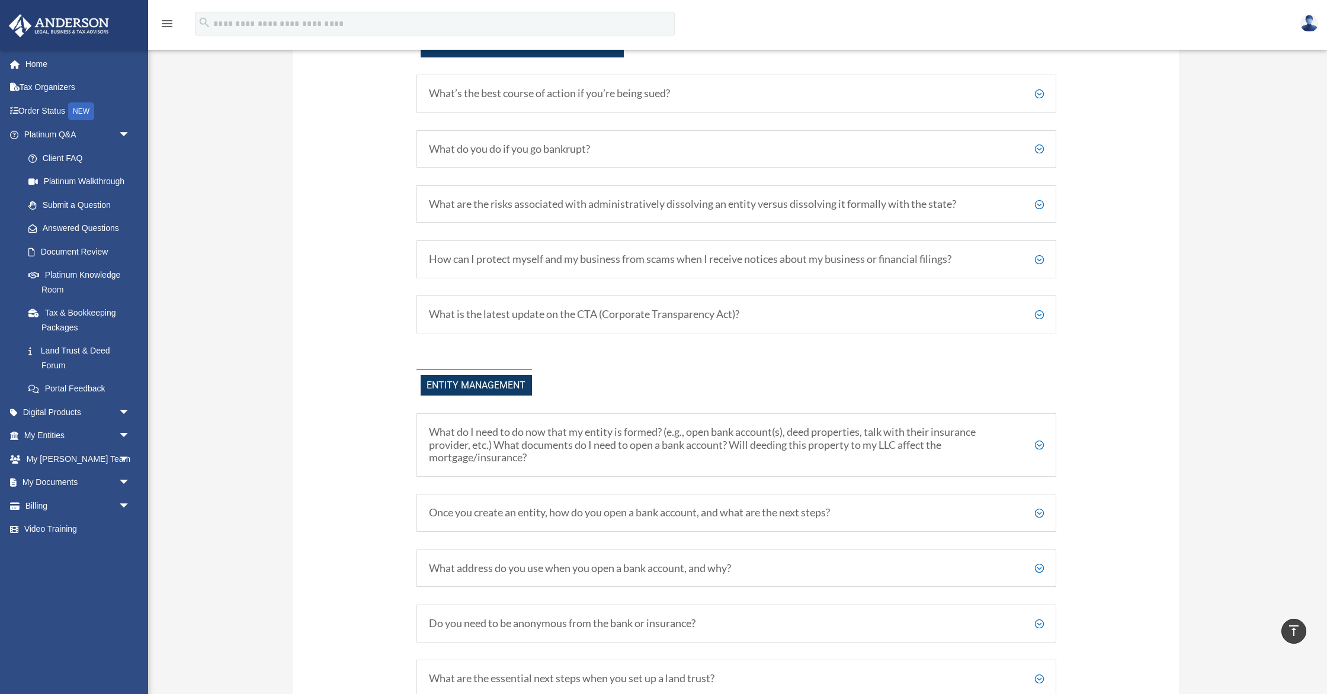
scroll to position [692, 0]
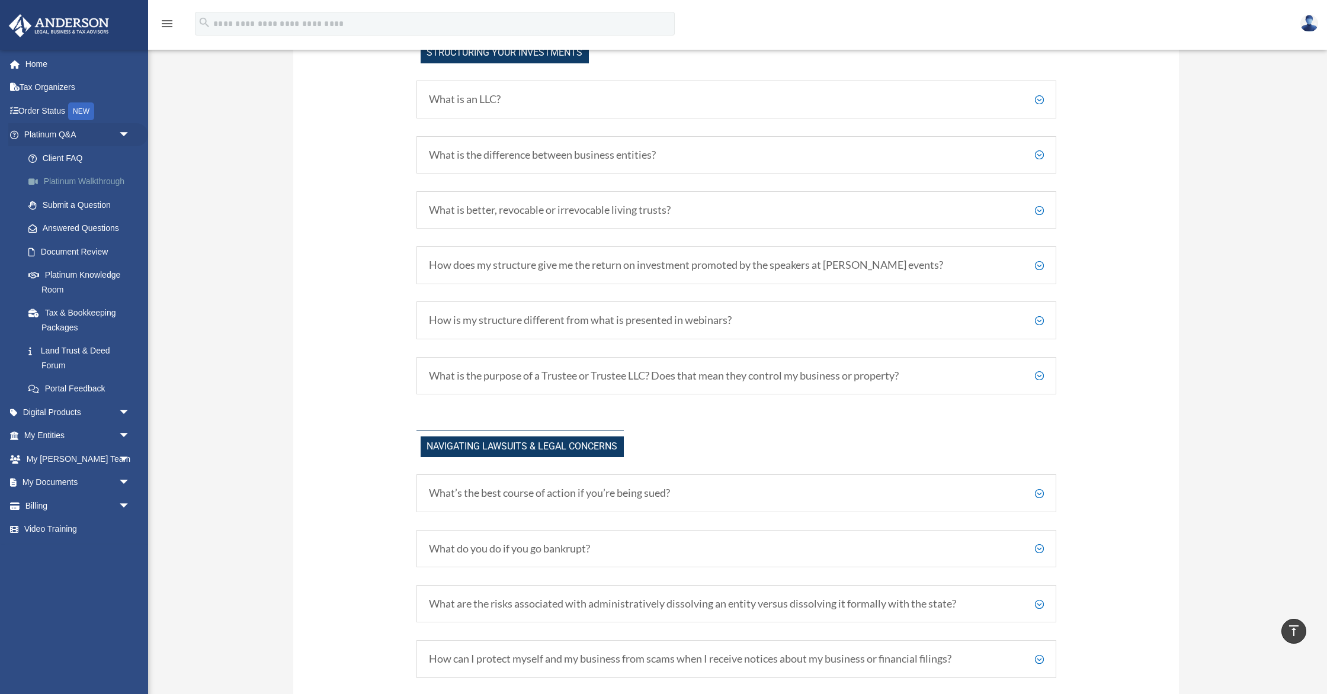
click at [83, 177] on link "Platinum Walkthrough" at bounding box center [83, 182] width 132 height 24
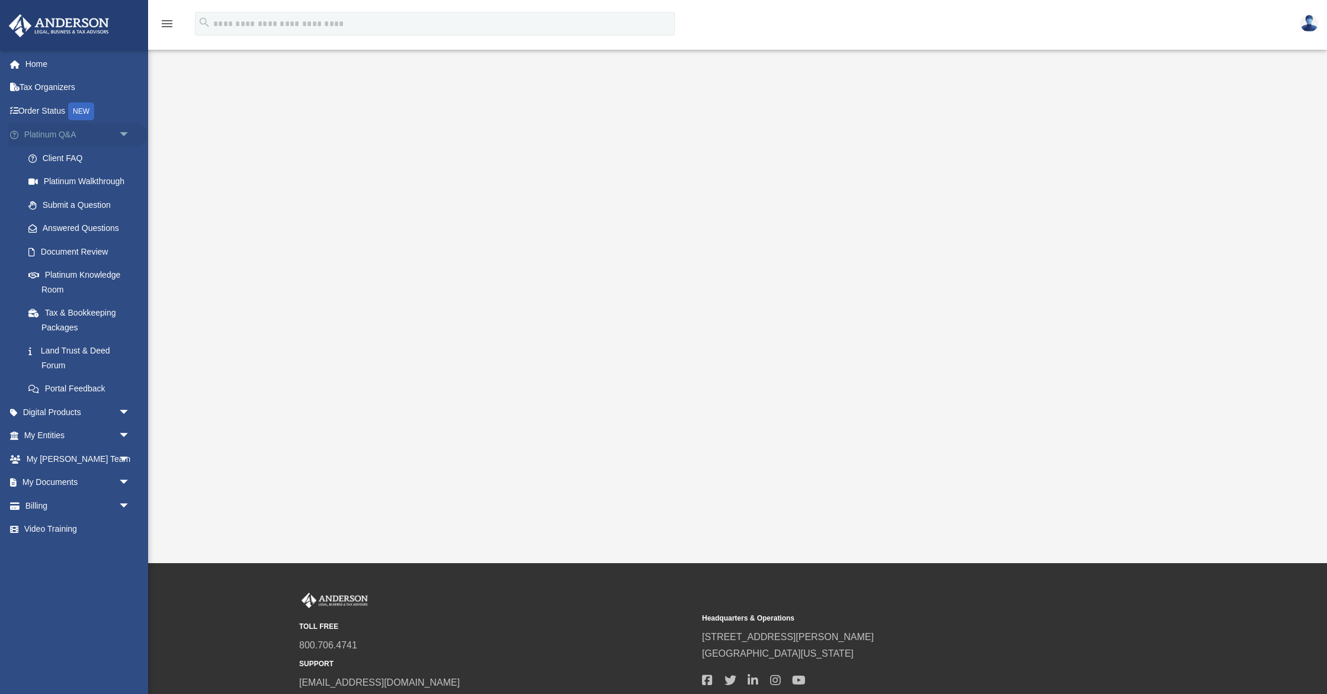
click at [126, 134] on span "arrow_drop_down" at bounding box center [130, 135] width 24 height 24
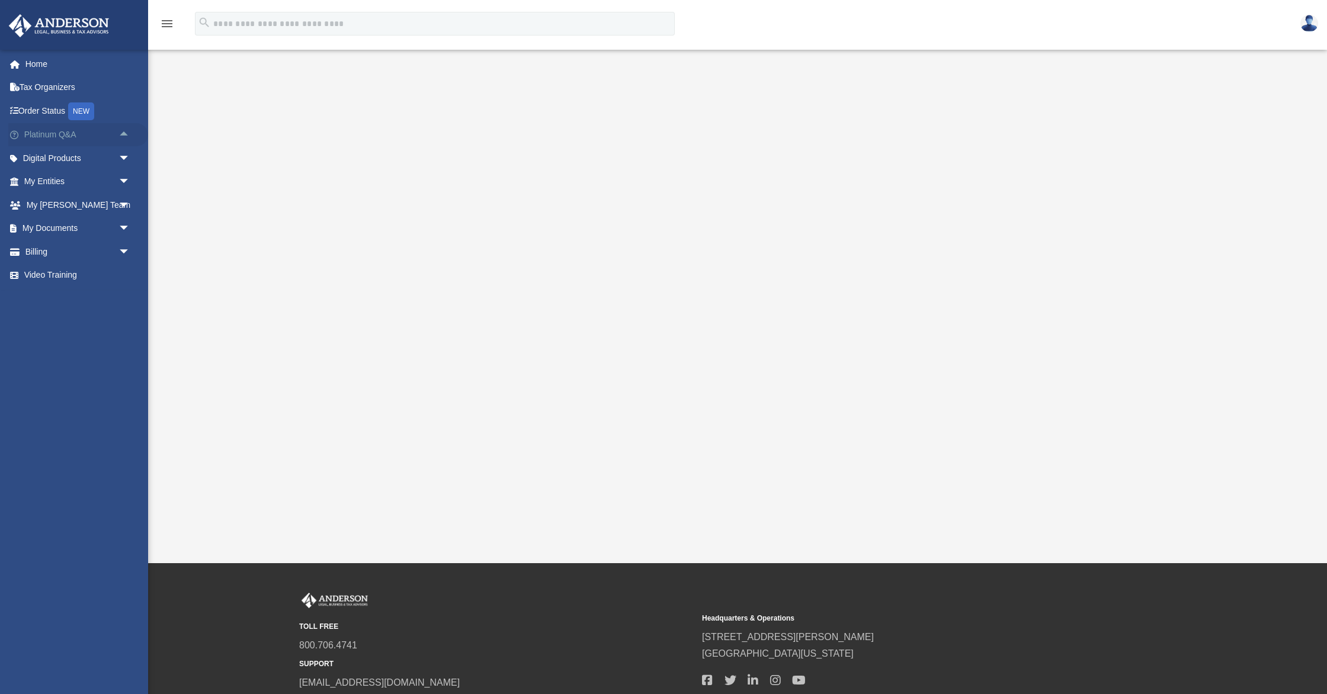
click at [126, 131] on span "arrow_drop_up" at bounding box center [130, 135] width 24 height 24
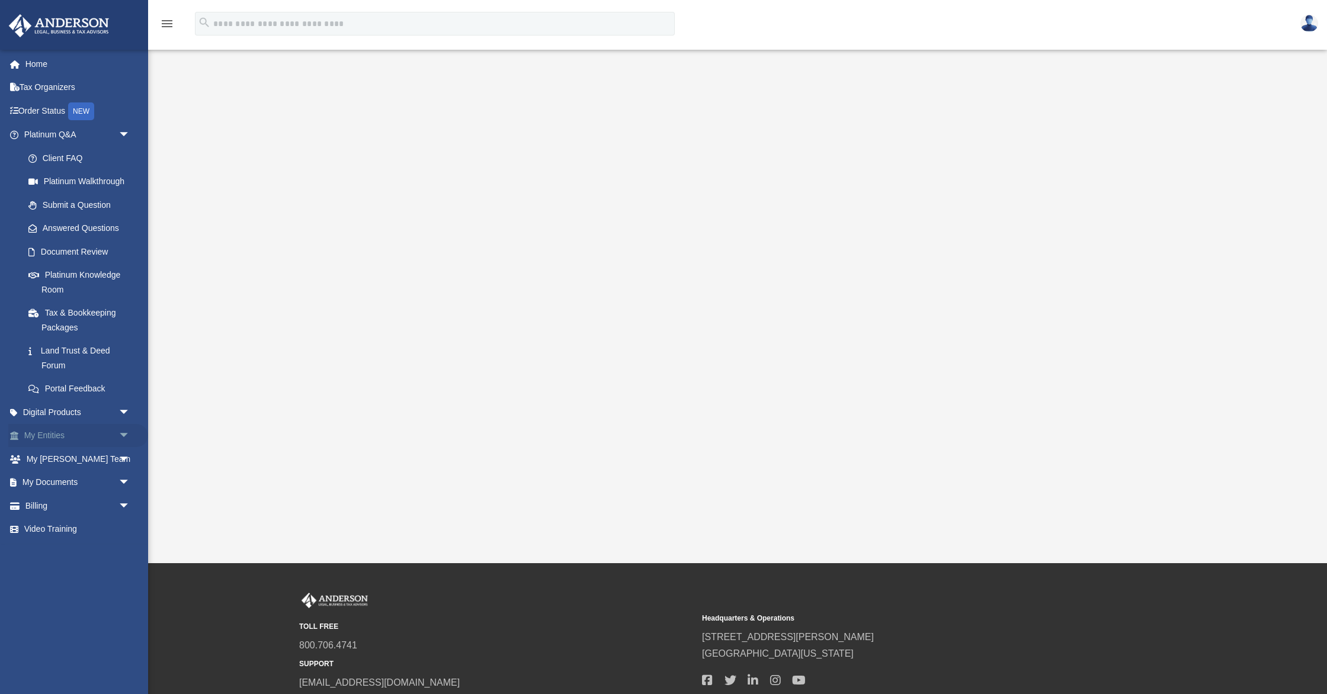
click at [137, 434] on span "arrow_drop_down" at bounding box center [130, 436] width 24 height 24
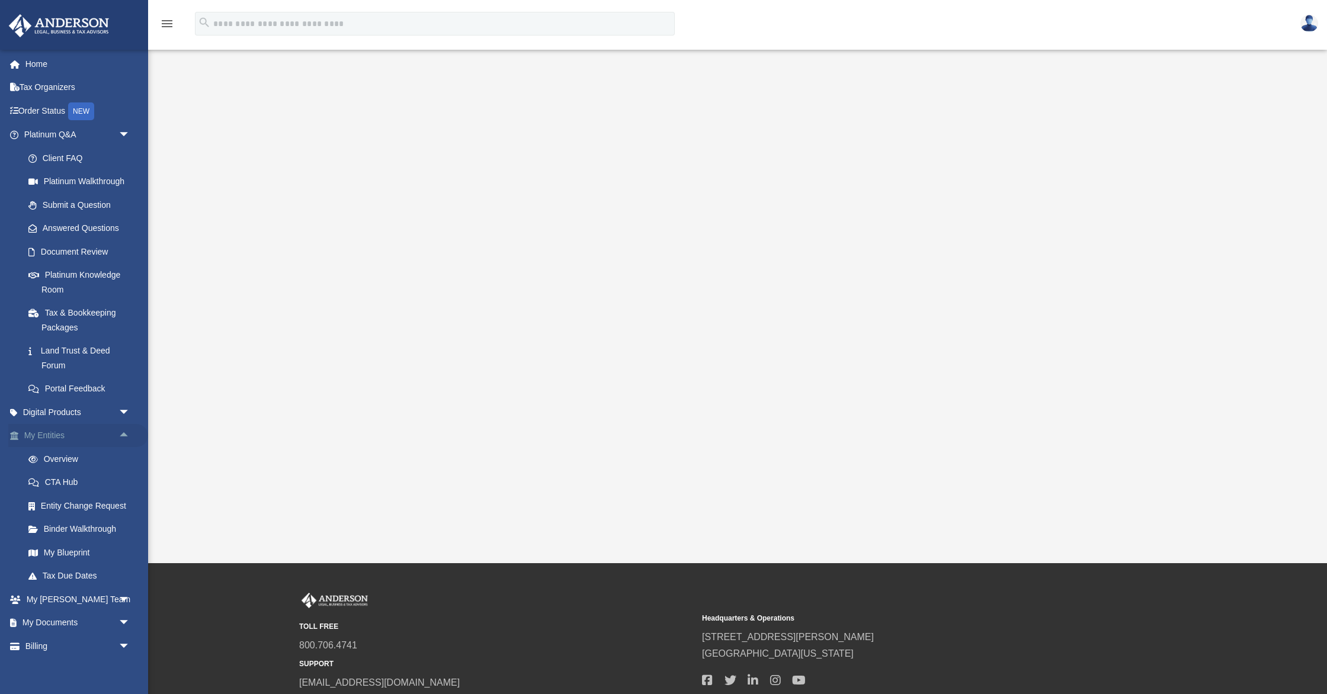
scroll to position [30, 0]
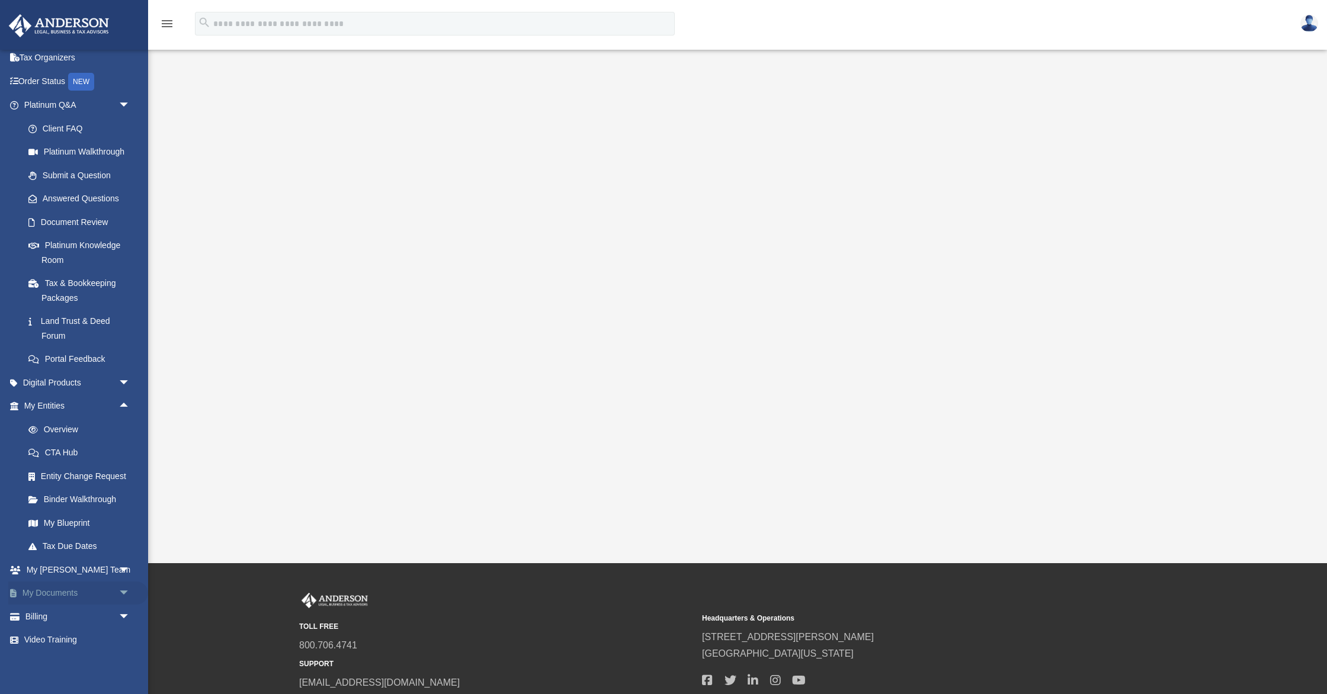
click at [89, 586] on link "My Documents arrow_drop_down" at bounding box center [78, 594] width 140 height 24
click at [128, 403] on span "arrow_drop_up" at bounding box center [130, 407] width 24 height 24
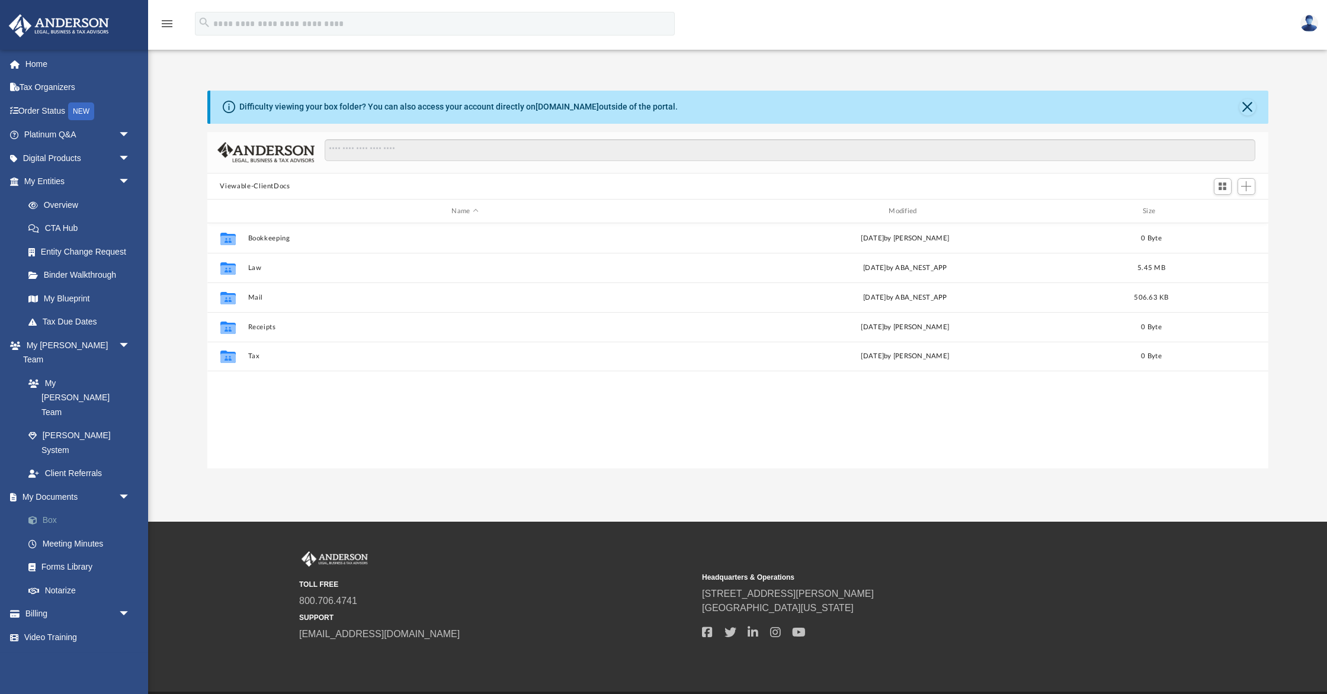
scroll to position [269, 1061]
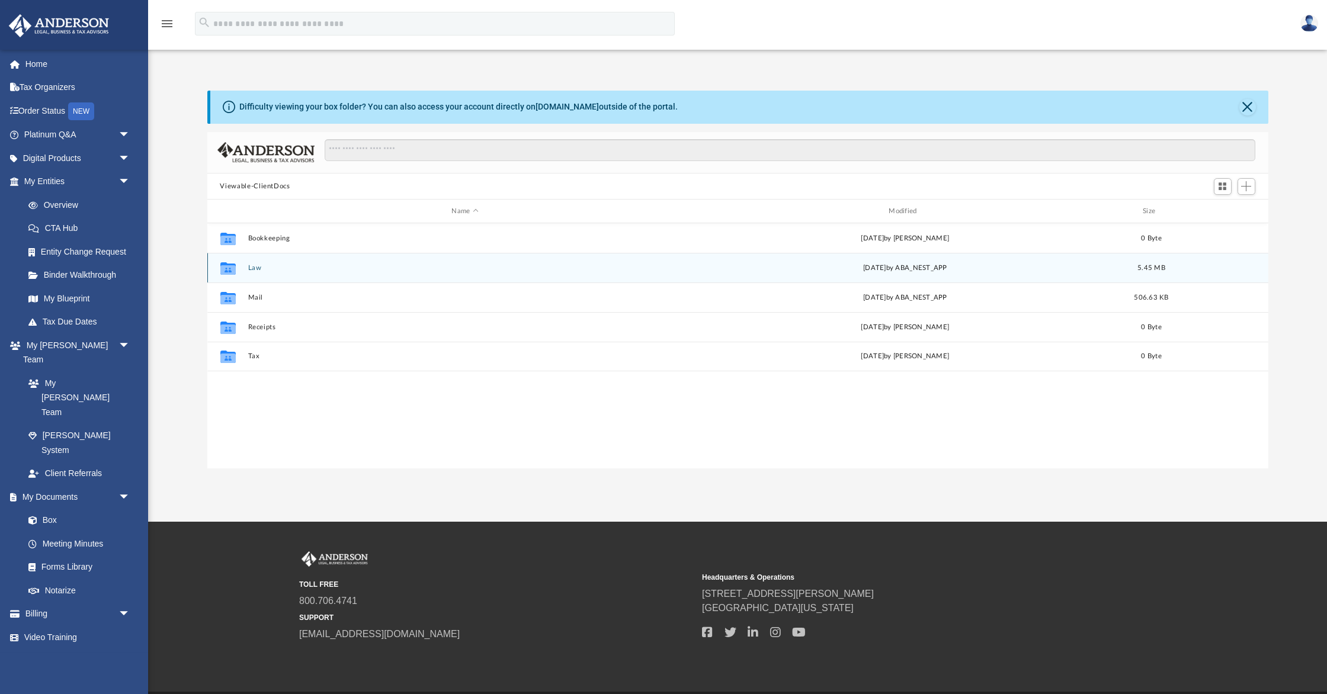
click at [231, 268] on icon "grid" at bounding box center [227, 269] width 15 height 9
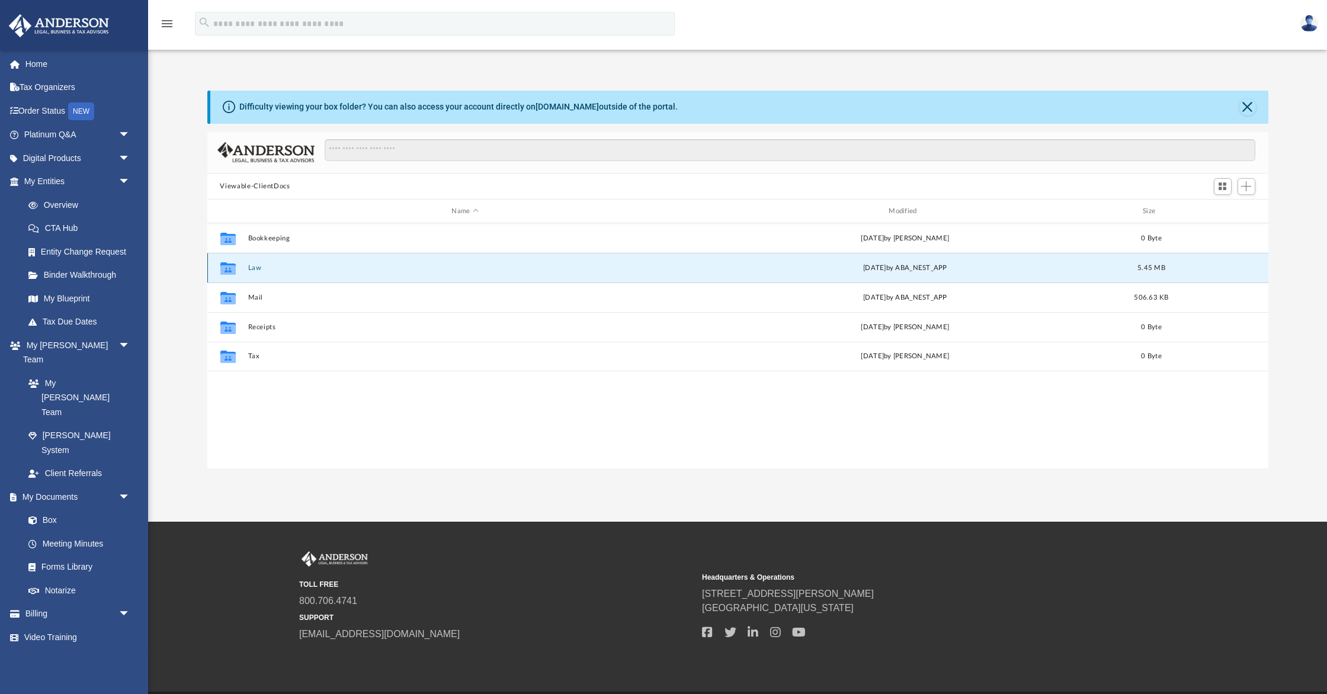
click at [232, 271] on icon "grid" at bounding box center [227, 269] width 15 height 9
click at [300, 270] on button "Law" at bounding box center [465, 268] width 435 height 8
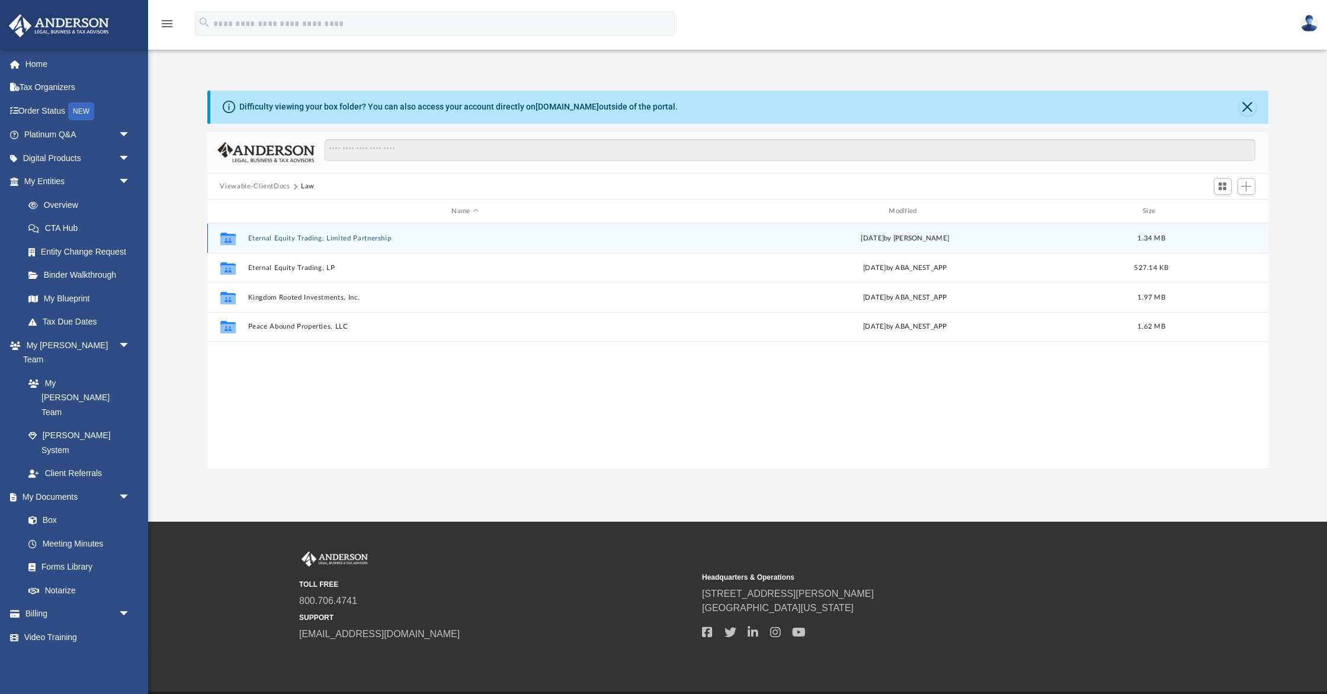
click at [374, 231] on div "Collaborated Folder Eternal Equity Trading, Limited Partnership Thu Jul 10 2025…" at bounding box center [737, 238] width 1061 height 30
click at [374, 232] on div "Collaborated Folder Eternal Equity Trading, Limited Partnership Thu Jul 10 2025…" at bounding box center [737, 238] width 1061 height 30
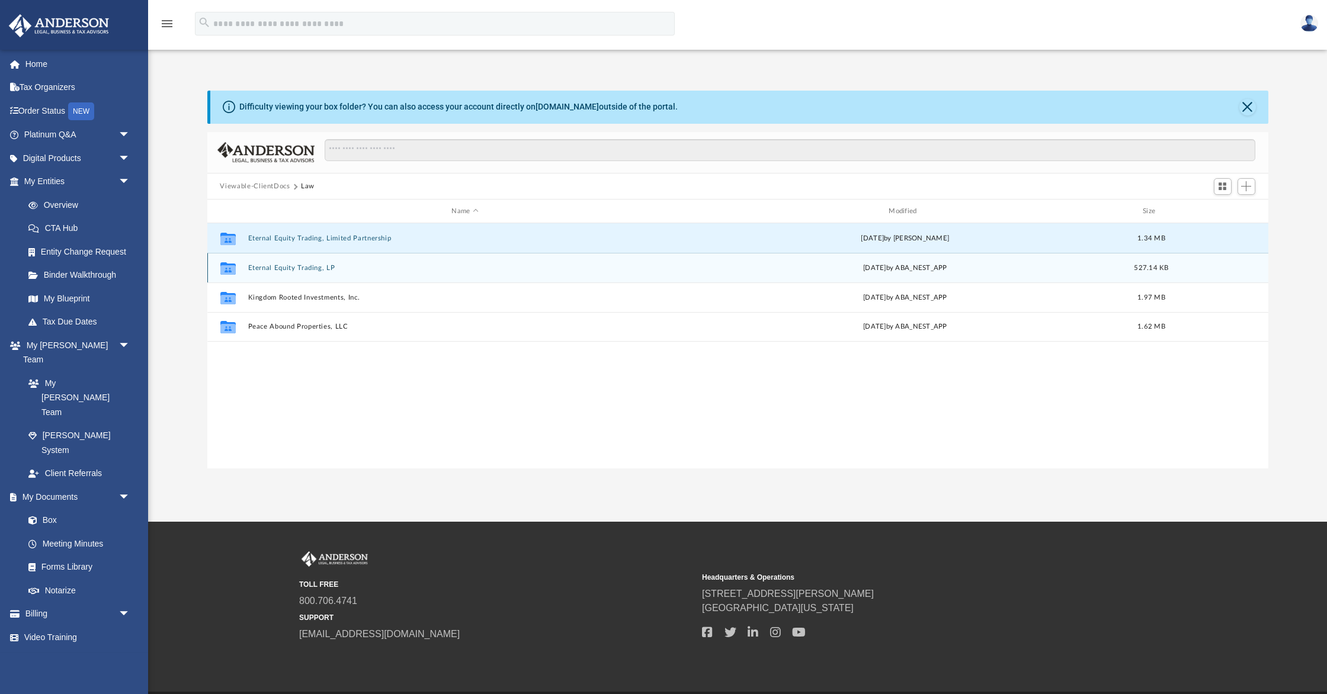
click at [872, 273] on div "Collaborated Folder Eternal Equity Trading, LP Tue Jul 22 2025 by ABA_NEST_APP …" at bounding box center [737, 268] width 1061 height 30
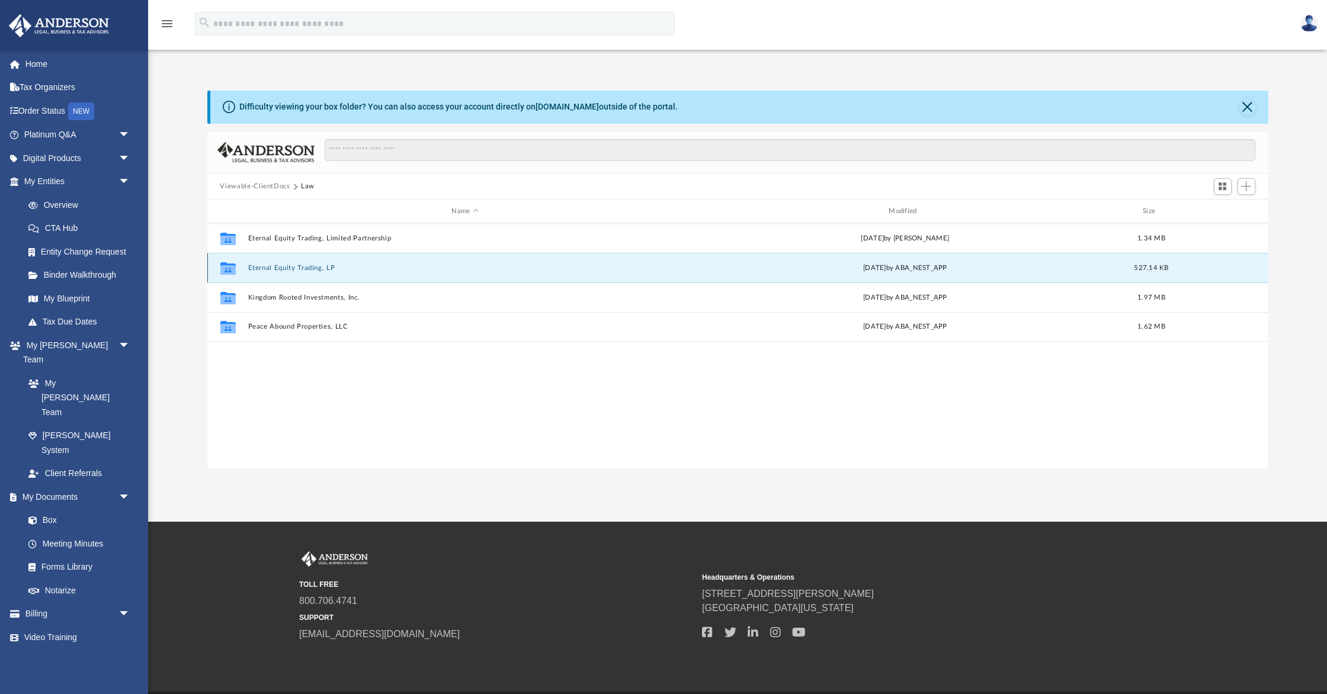
click at [224, 274] on icon "grid" at bounding box center [227, 269] width 15 height 9
click at [248, 267] on button "Eternal Equity Trading, LP" at bounding box center [465, 268] width 435 height 8
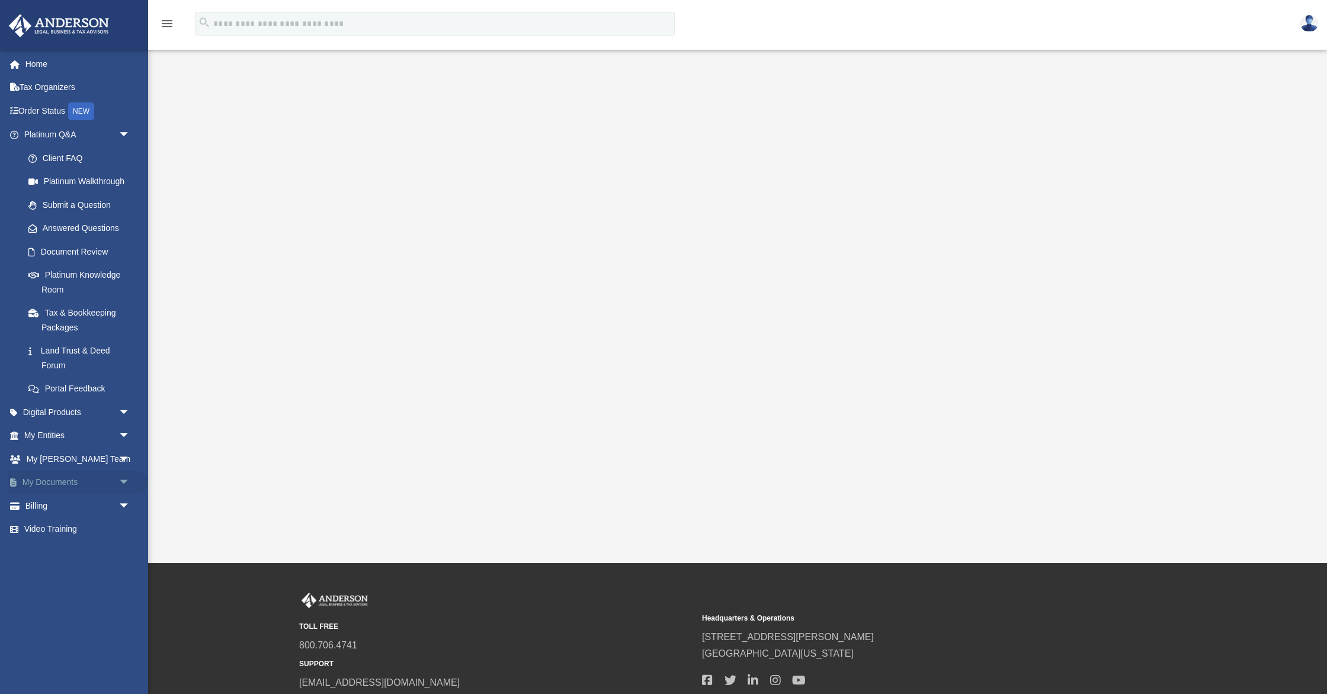
click at [123, 486] on span "arrow_drop_down" at bounding box center [130, 483] width 24 height 24
click at [89, 521] on link "Meeting Minutes" at bounding box center [83, 530] width 132 height 24
click at [72, 499] on link "Box" at bounding box center [83, 506] width 132 height 24
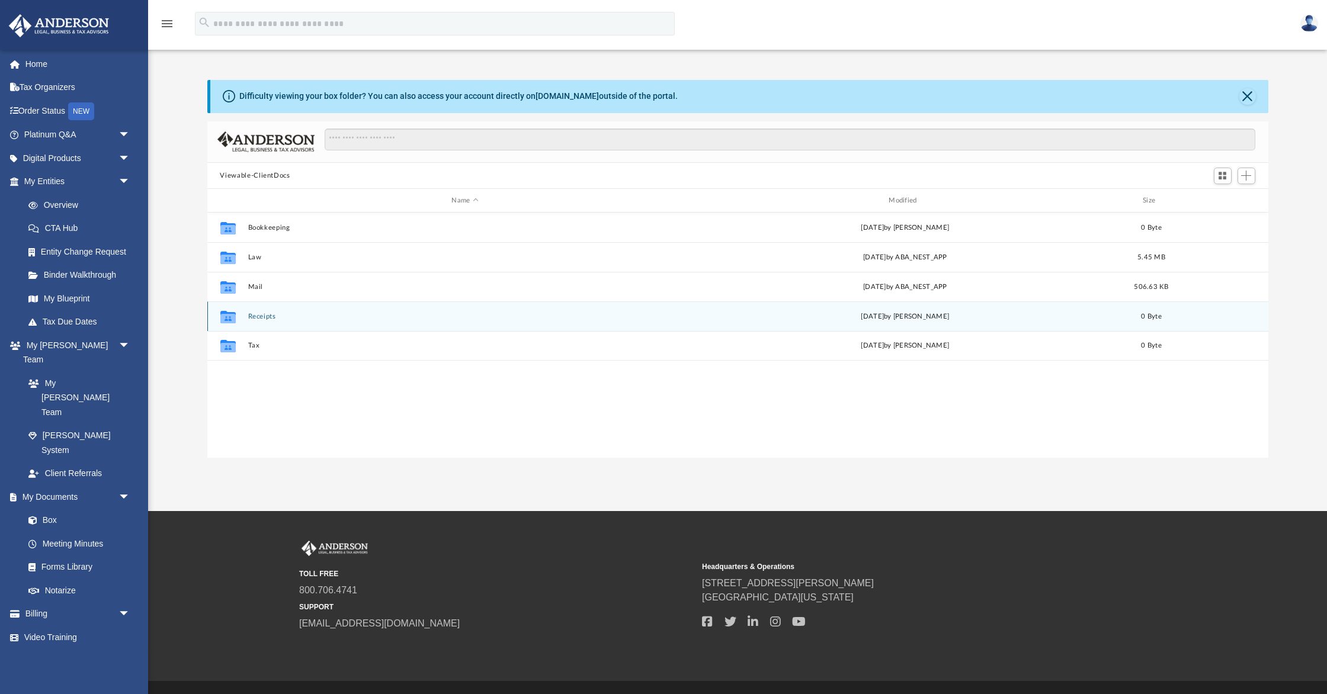
scroll to position [21, 0]
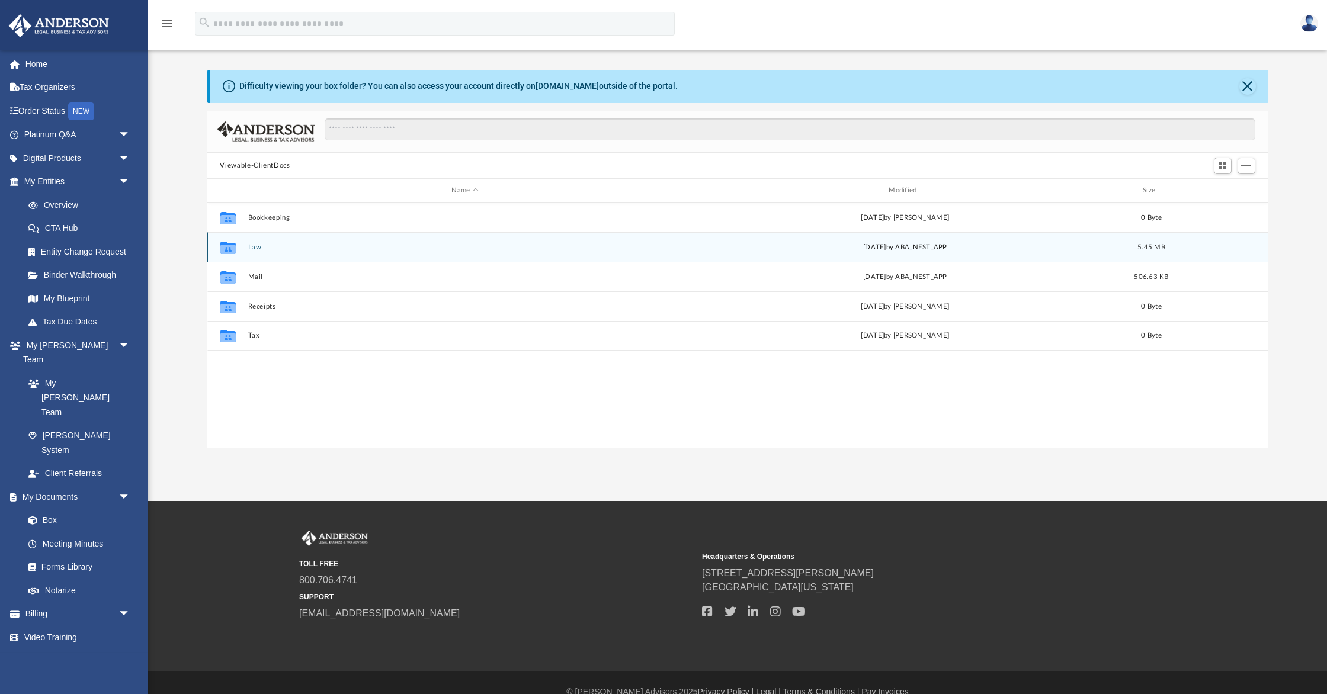
click at [316, 251] on div "Collaborated Folder Law [DATE] by ABA_NEST_APP 5.45 MB" at bounding box center [737, 247] width 1061 height 30
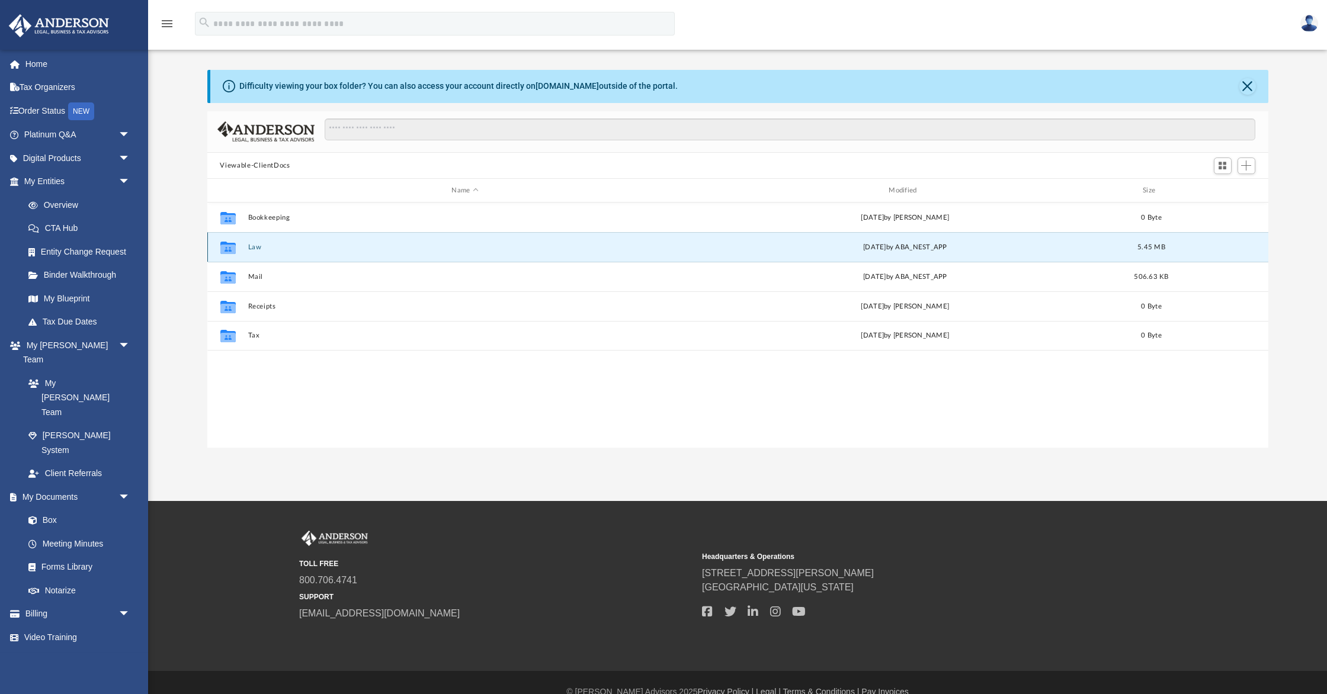
scroll to position [19, 0]
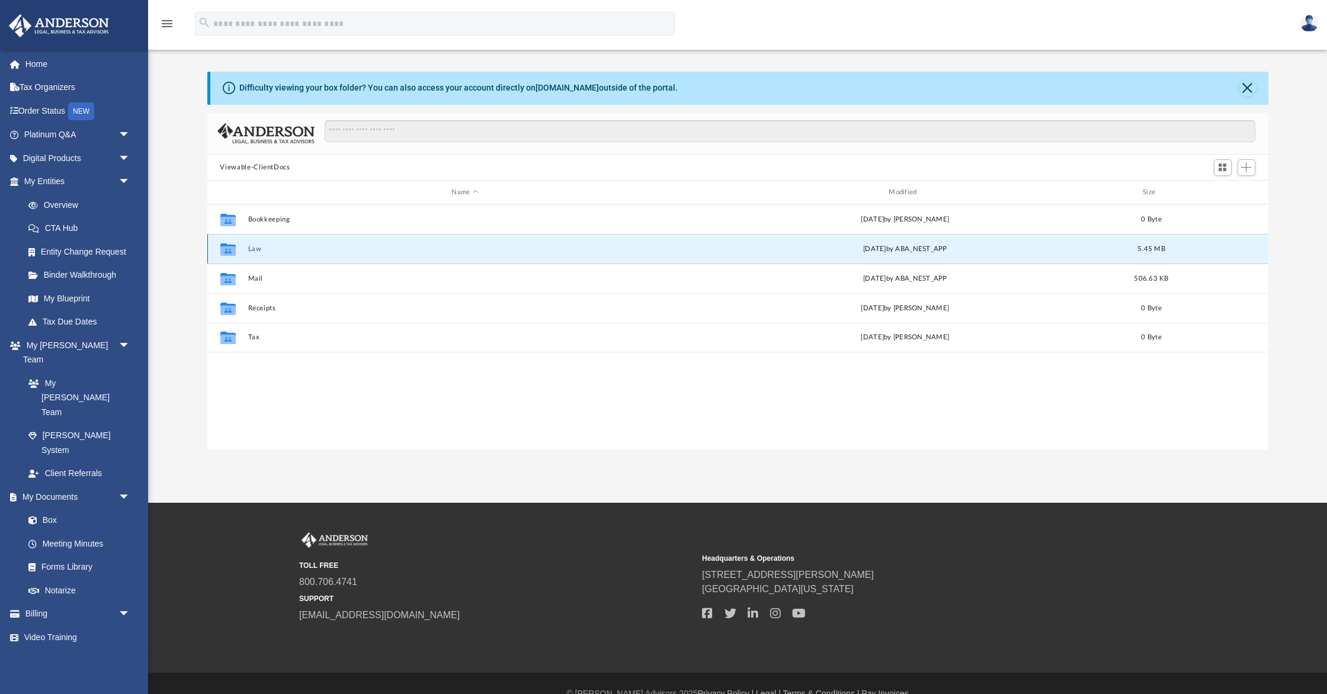
click at [316, 251] on button "Law" at bounding box center [465, 249] width 435 height 8
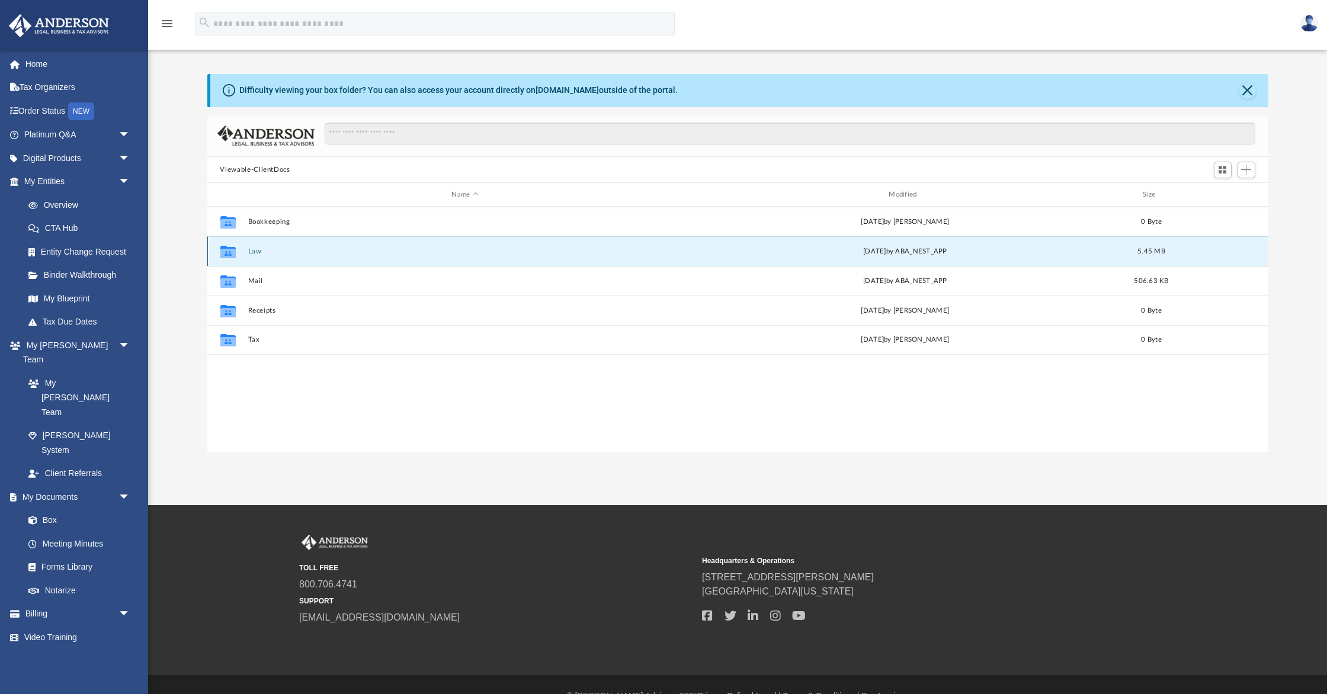
click at [316, 251] on button "Law" at bounding box center [465, 252] width 435 height 8
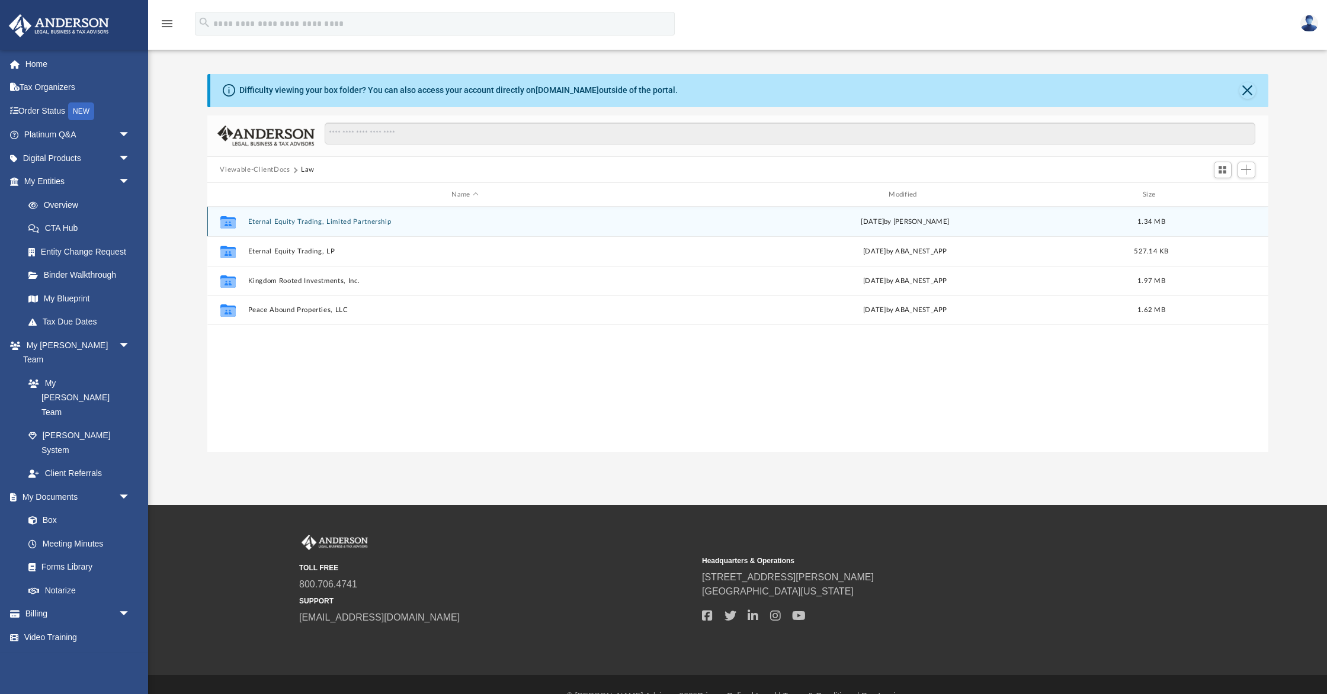
click at [360, 222] on button "Eternal Equity Trading, Limited Partnership" at bounding box center [465, 222] width 435 height 8
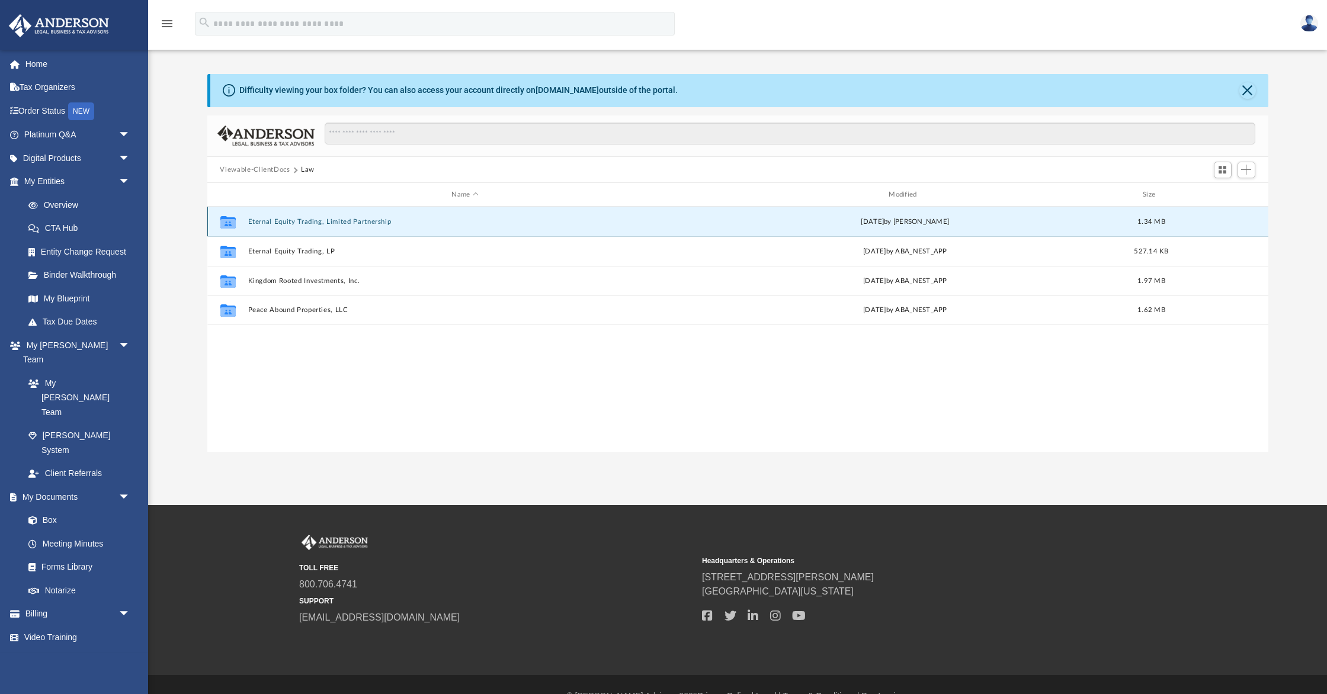
click at [360, 222] on button "Eternal Equity Trading, Limited Partnership" at bounding box center [465, 222] width 435 height 8
click at [360, 222] on button "Eternal Equity Trading, Limited Partnership - Binder Documents.pdf" at bounding box center [465, 222] width 435 height 8
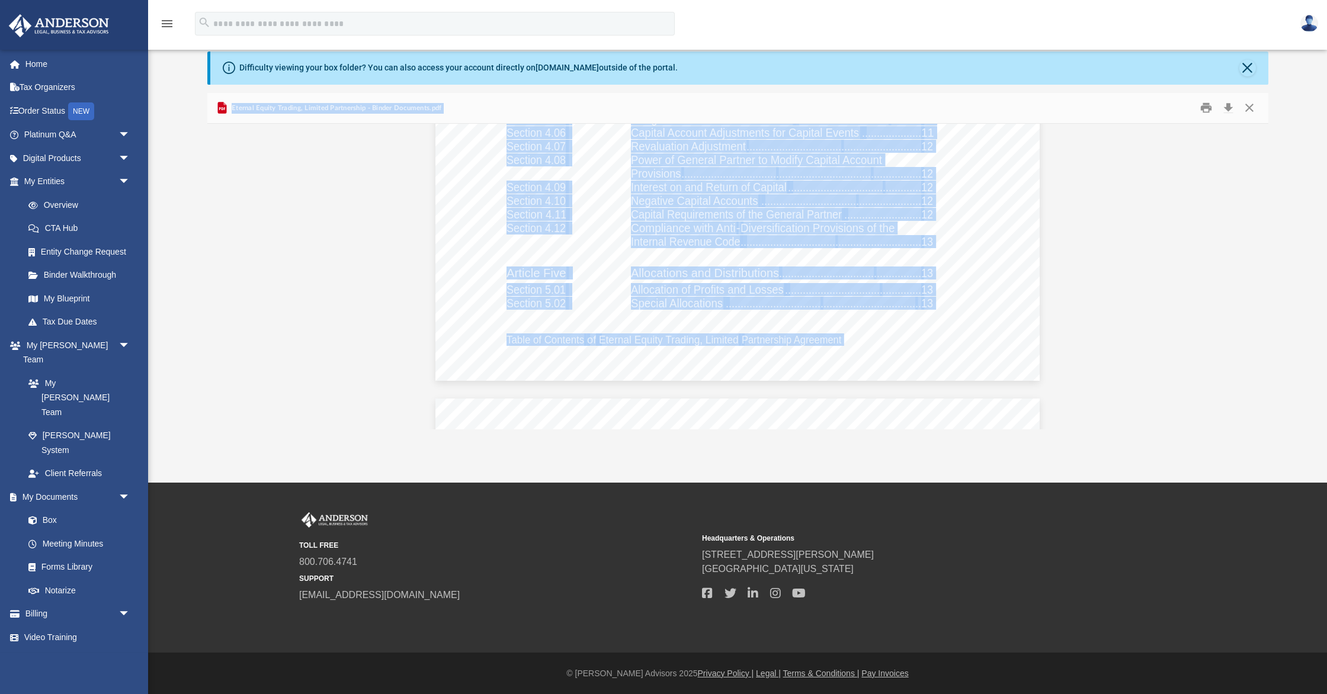
scroll to position [0, 0]
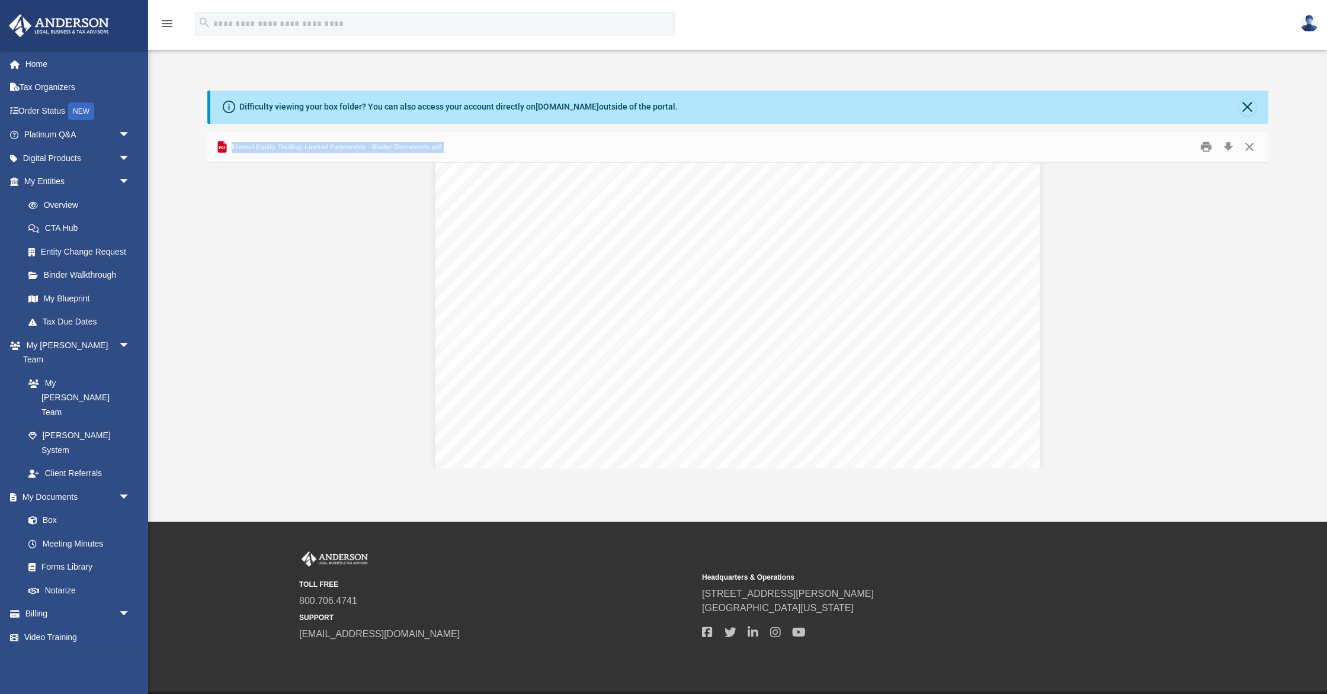
click at [544, 341] on div "Eternal Equity Trading, Limited Partnership Agreement" at bounding box center [737, 249] width 604 height 782
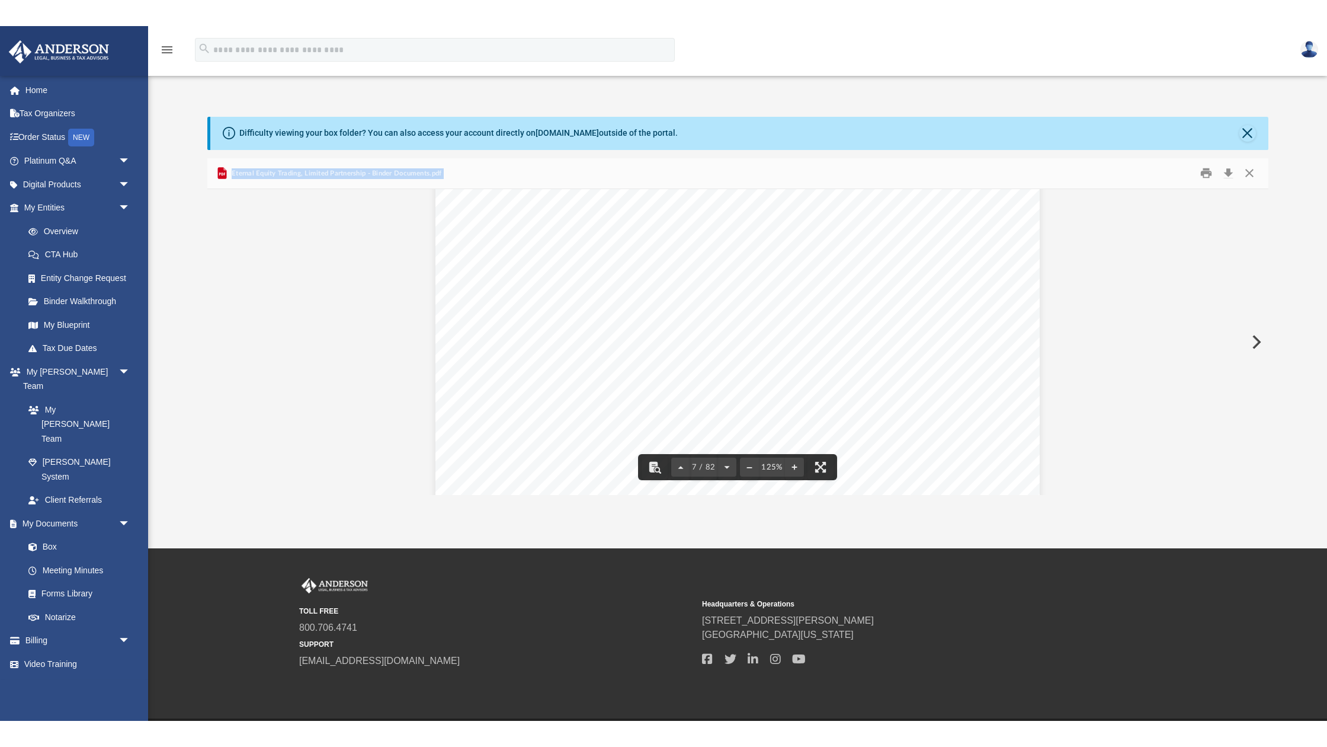
scroll to position [5061, 0]
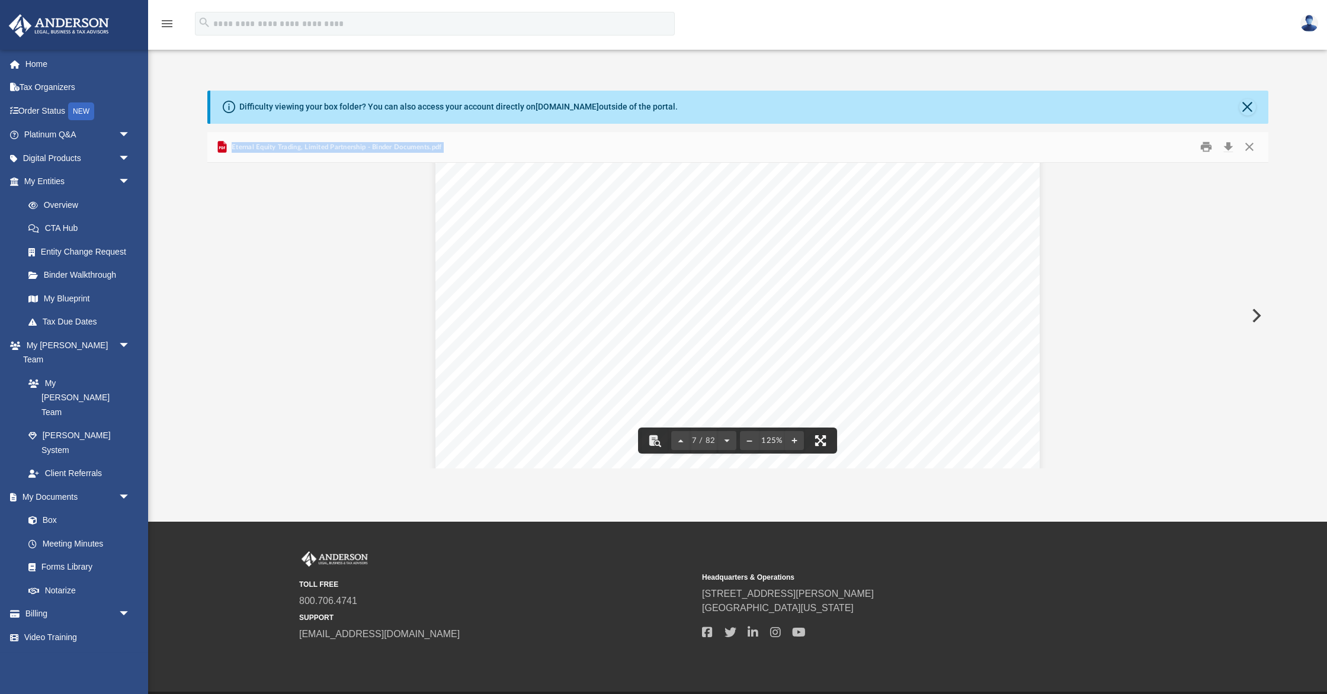
click at [820, 441] on button "File preview" at bounding box center [821, 441] width 26 height 26
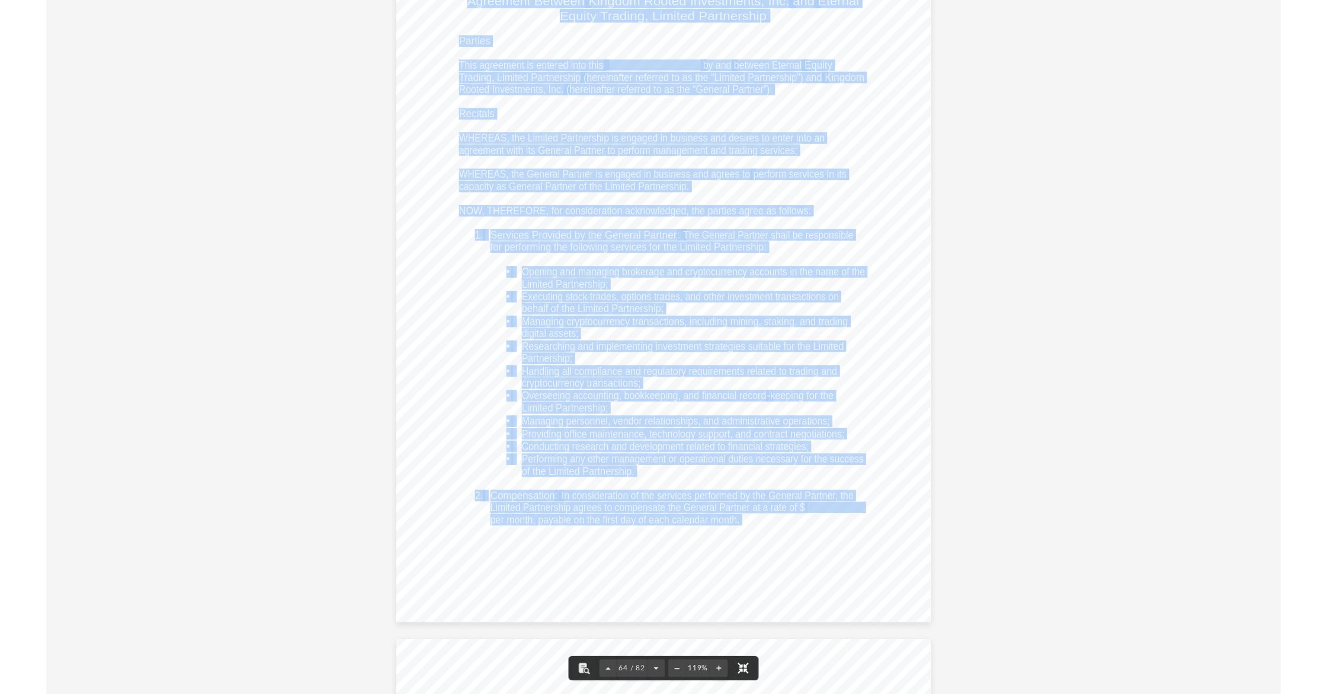
scroll to position [48037, 0]
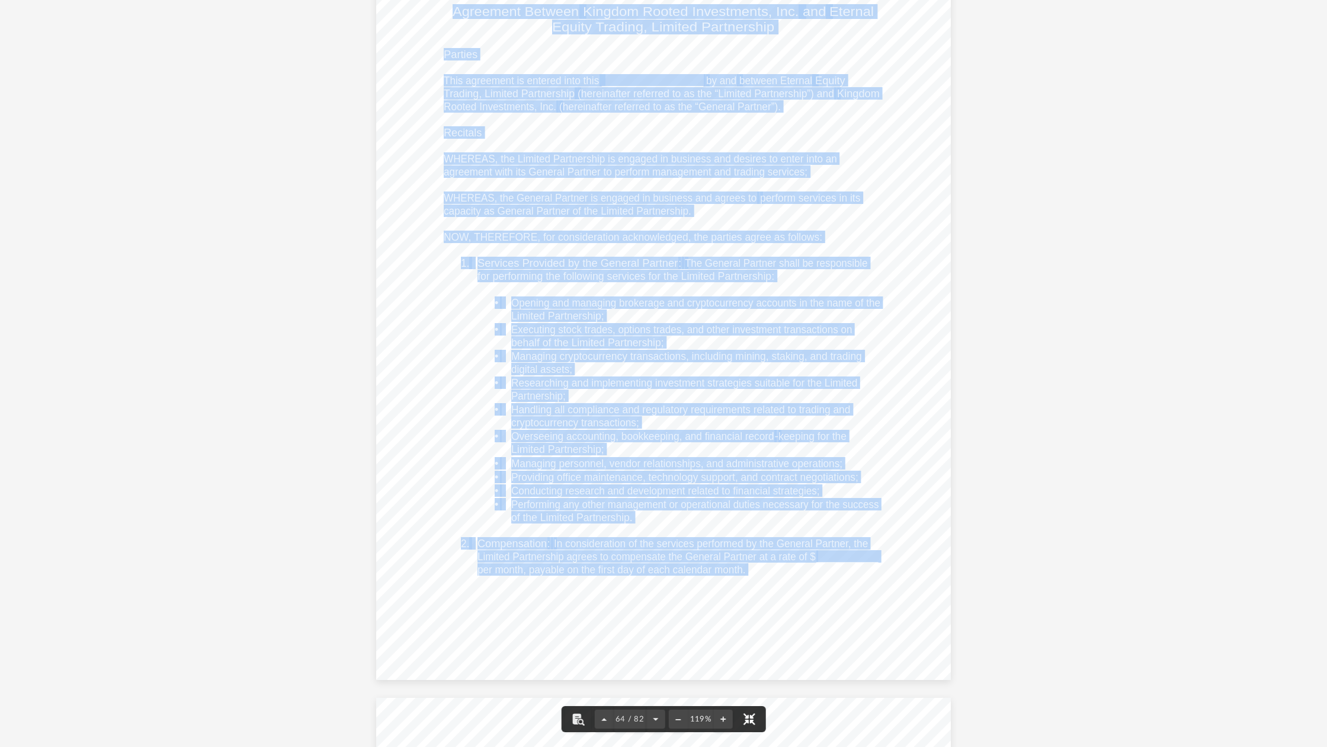
click at [753, 694] on button "File preview" at bounding box center [749, 719] width 26 height 26
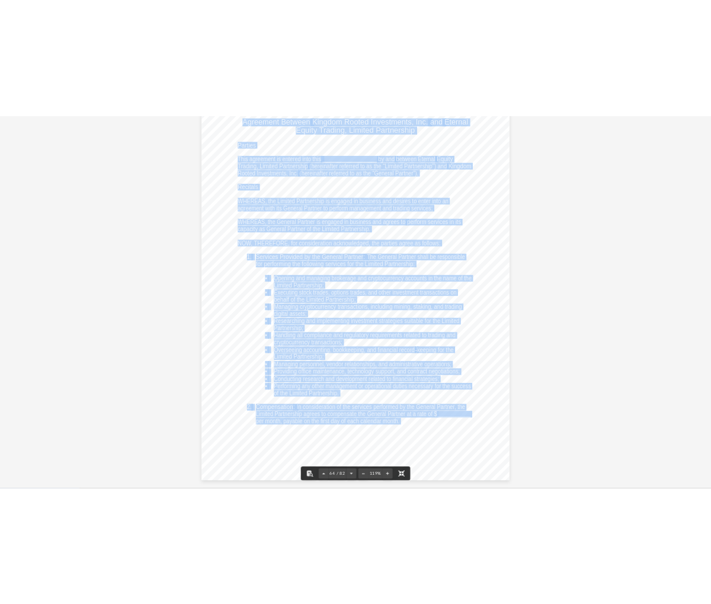
scroll to position [50390, 0]
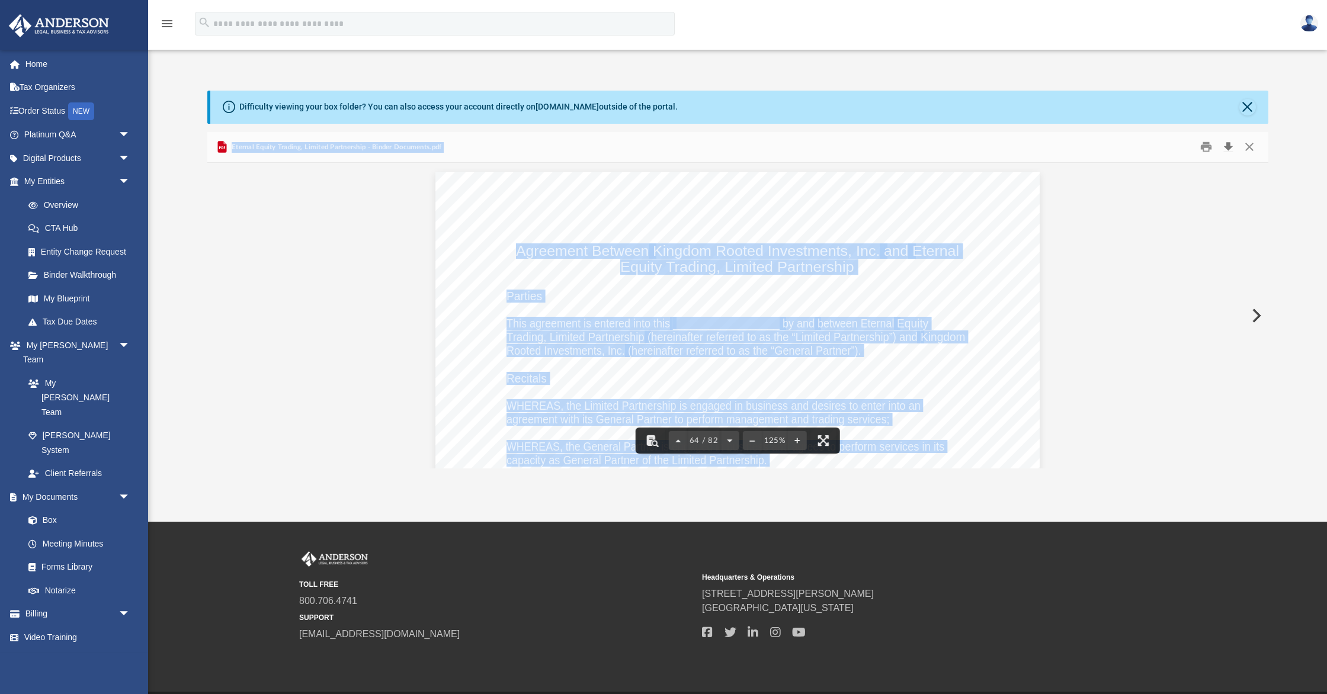
click at [1230, 149] on button "Download" at bounding box center [1228, 147] width 21 height 18
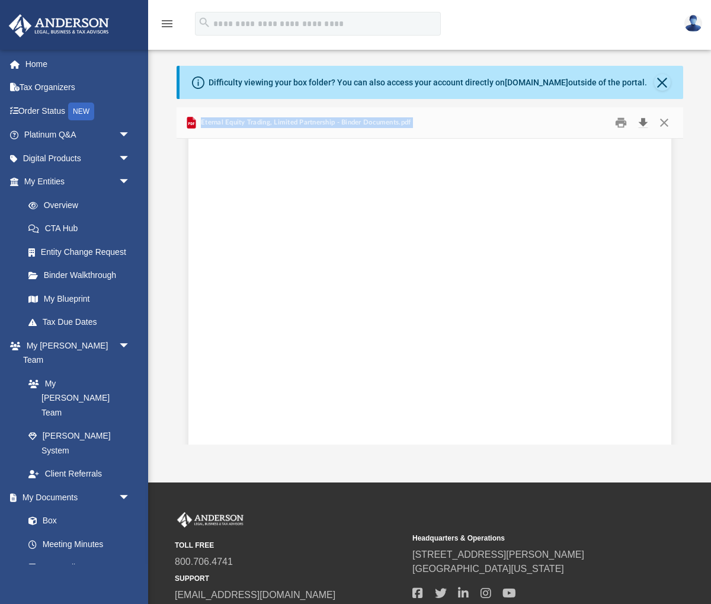
scroll to position [40488, 0]
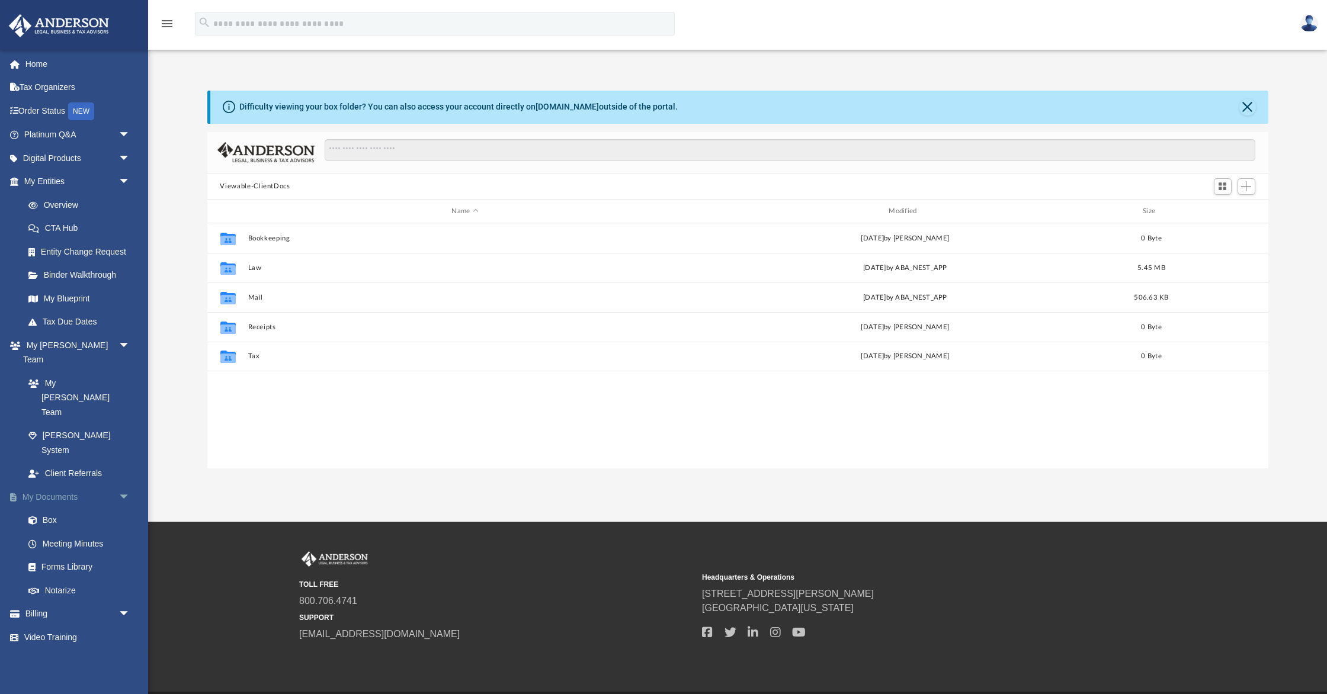
scroll to position [269, 1061]
click at [133, 182] on span "arrow_drop_down" at bounding box center [130, 182] width 24 height 24
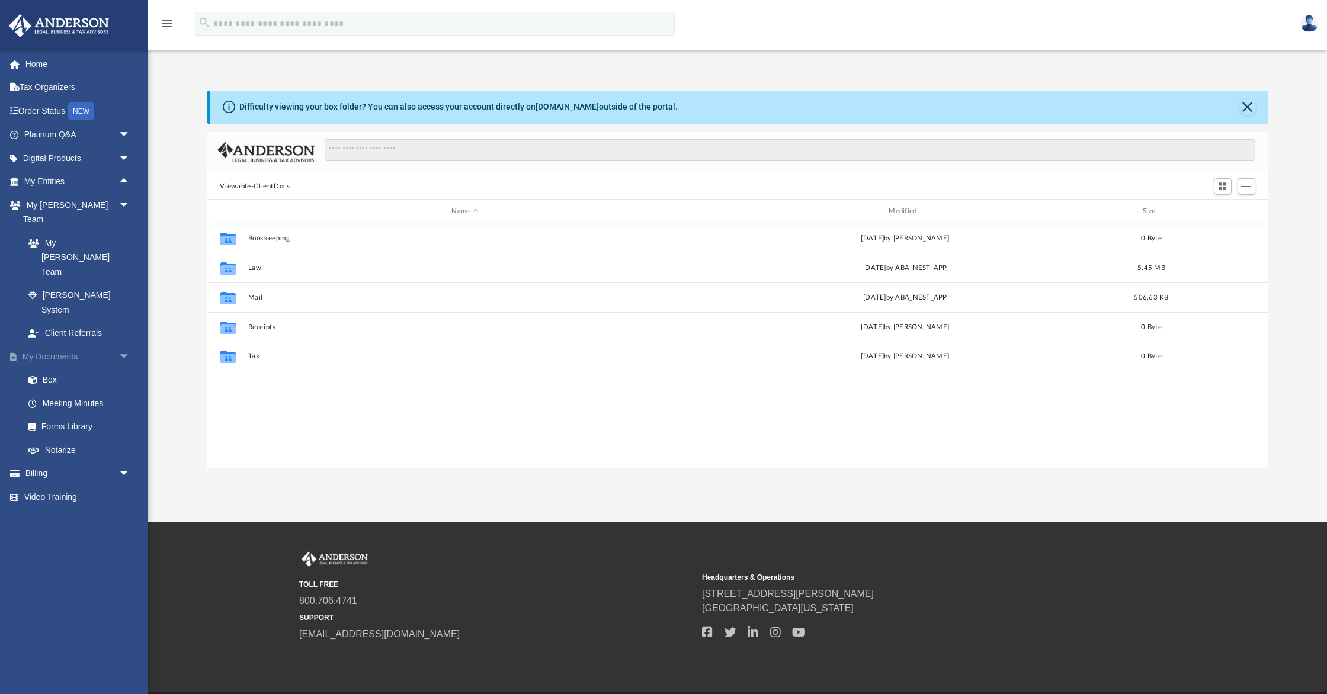
click at [121, 345] on span "arrow_drop_down" at bounding box center [130, 357] width 24 height 24
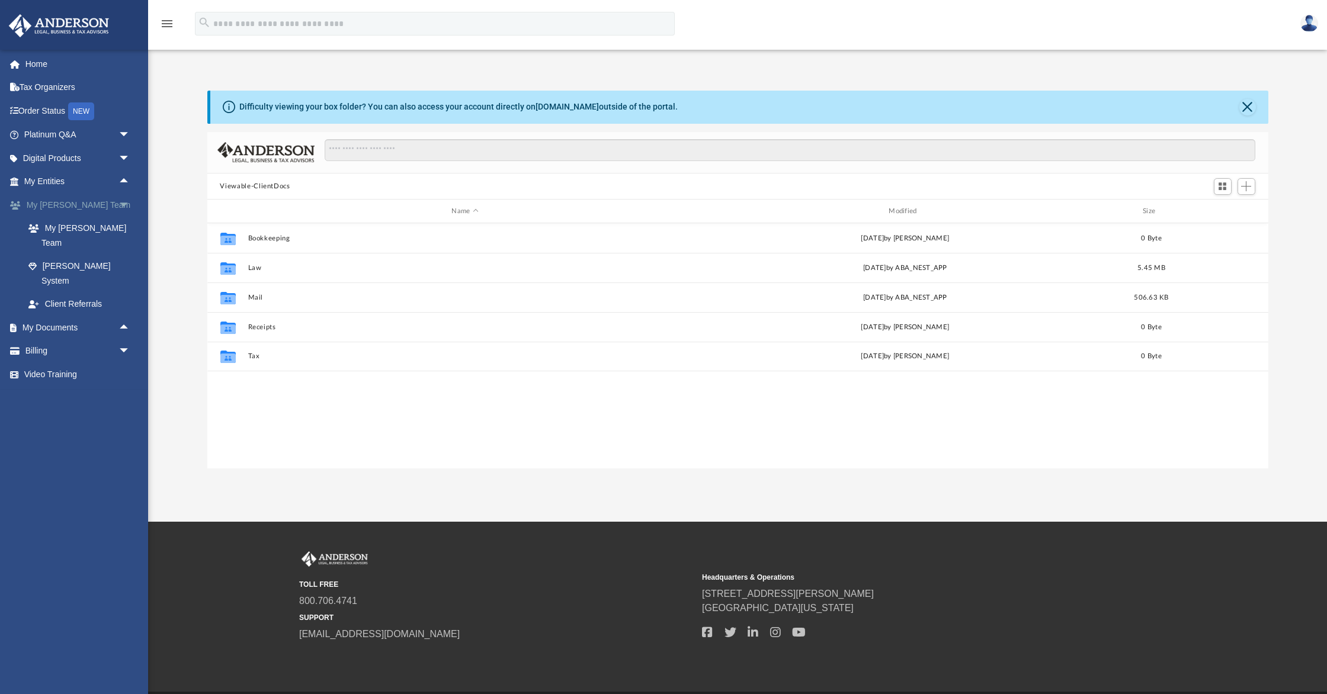
click at [127, 197] on span "arrow_drop_down" at bounding box center [130, 205] width 24 height 24
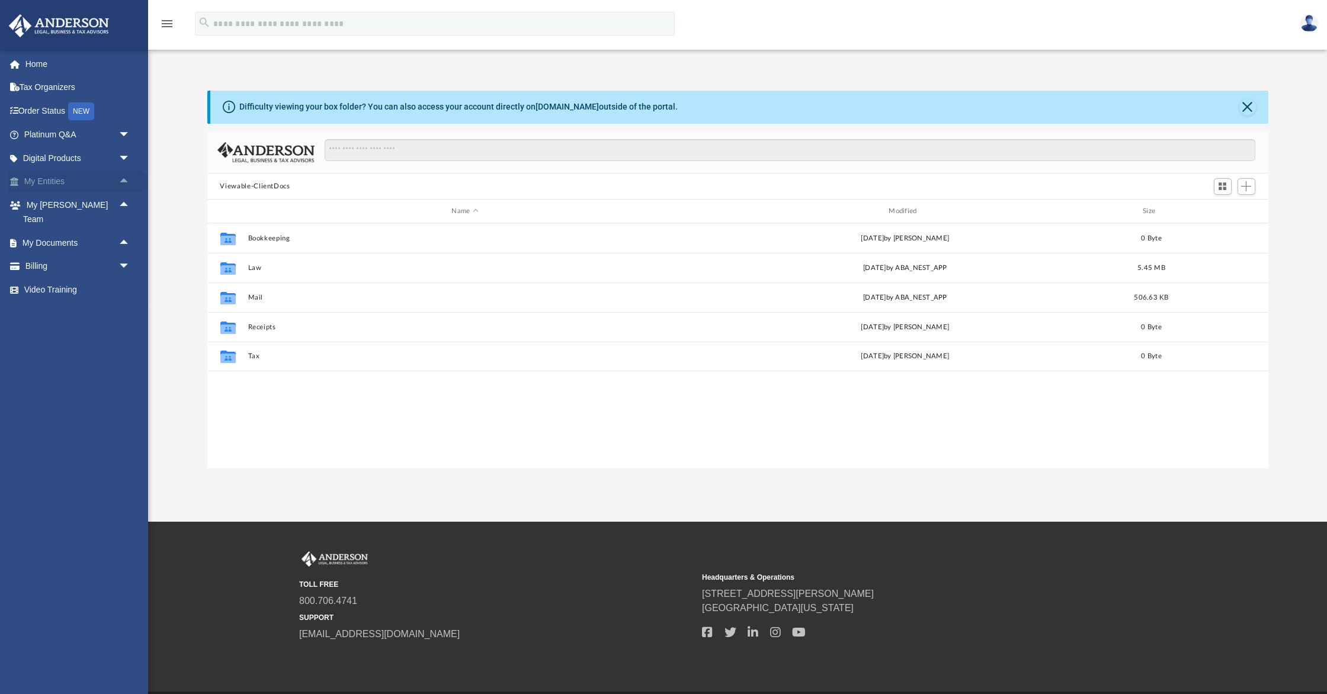
click at [126, 178] on span "arrow_drop_up" at bounding box center [130, 182] width 24 height 24
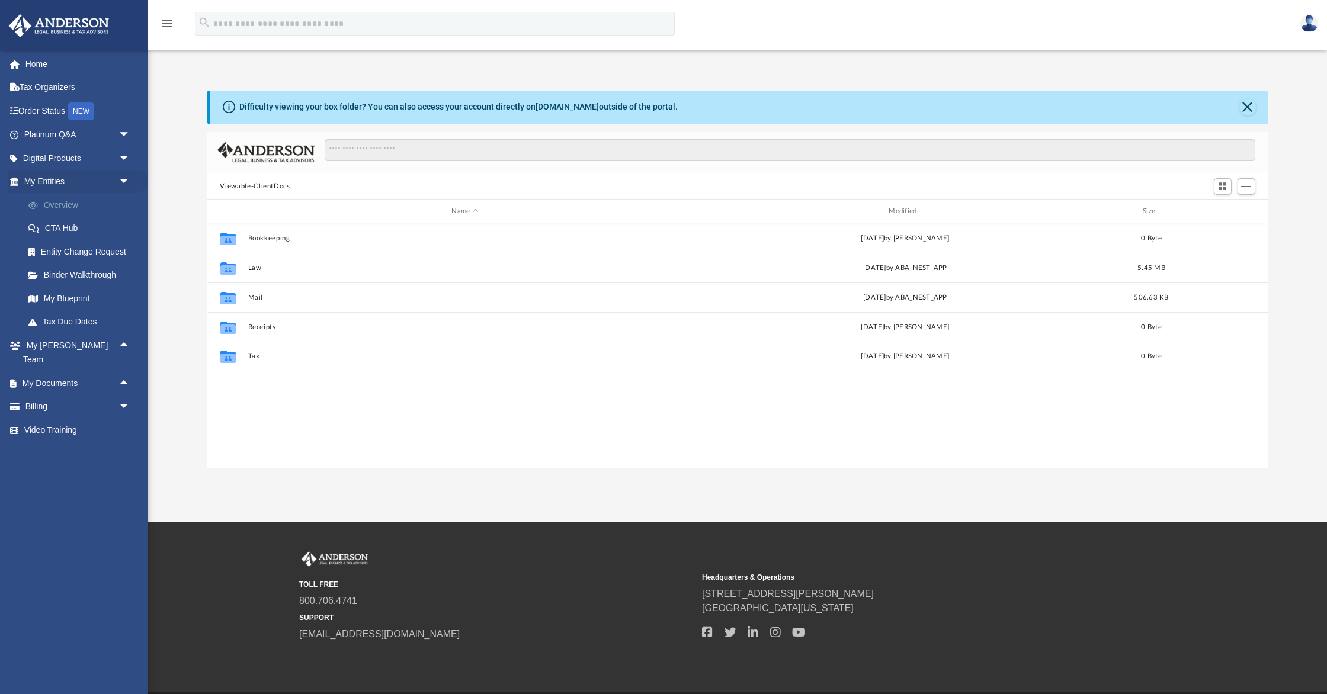
click at [67, 202] on link "Overview" at bounding box center [83, 205] width 132 height 24
